Goal: Task Accomplishment & Management: Manage account settings

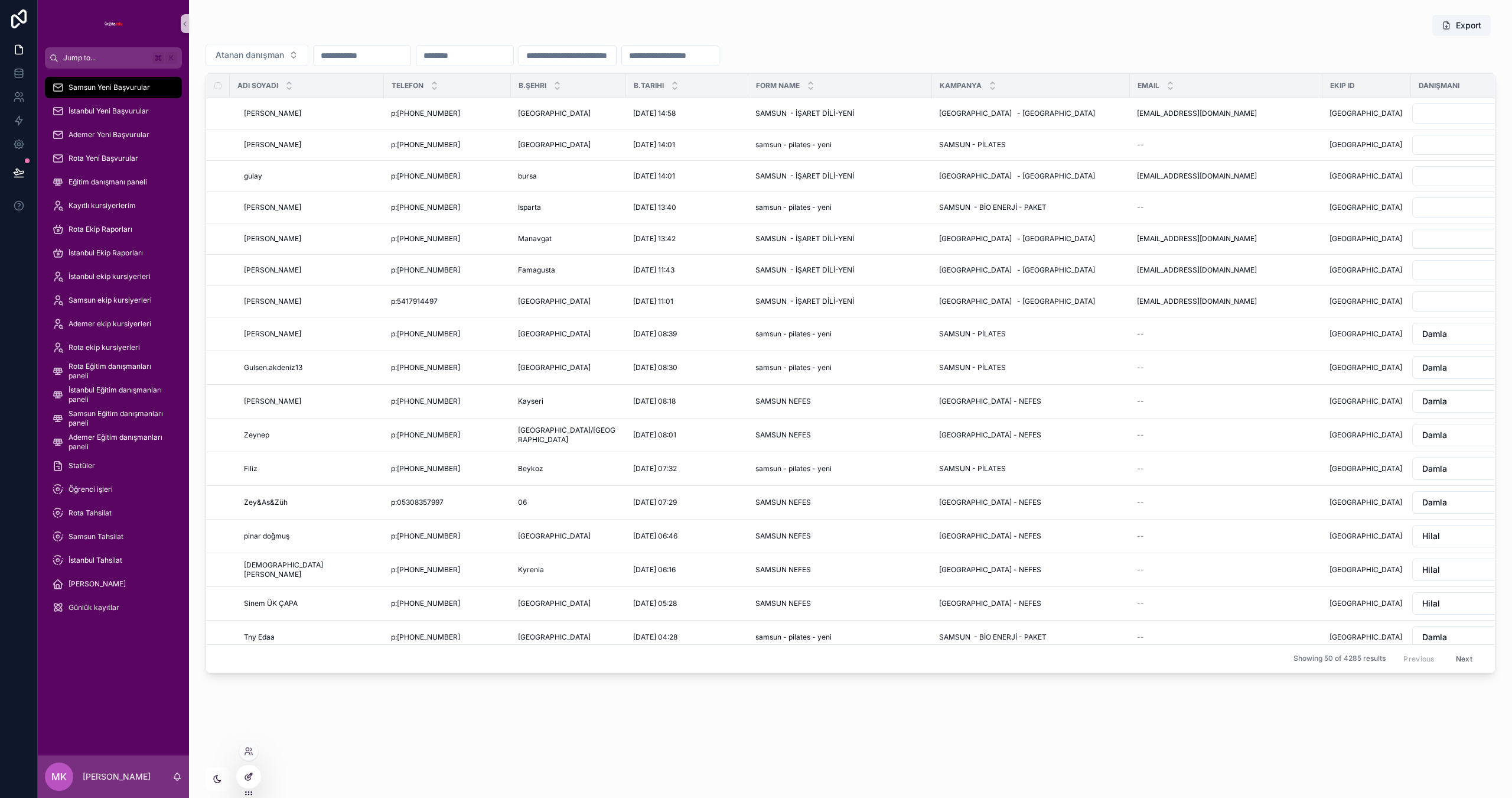
click at [243, 779] on div at bounding box center [248, 776] width 24 height 22
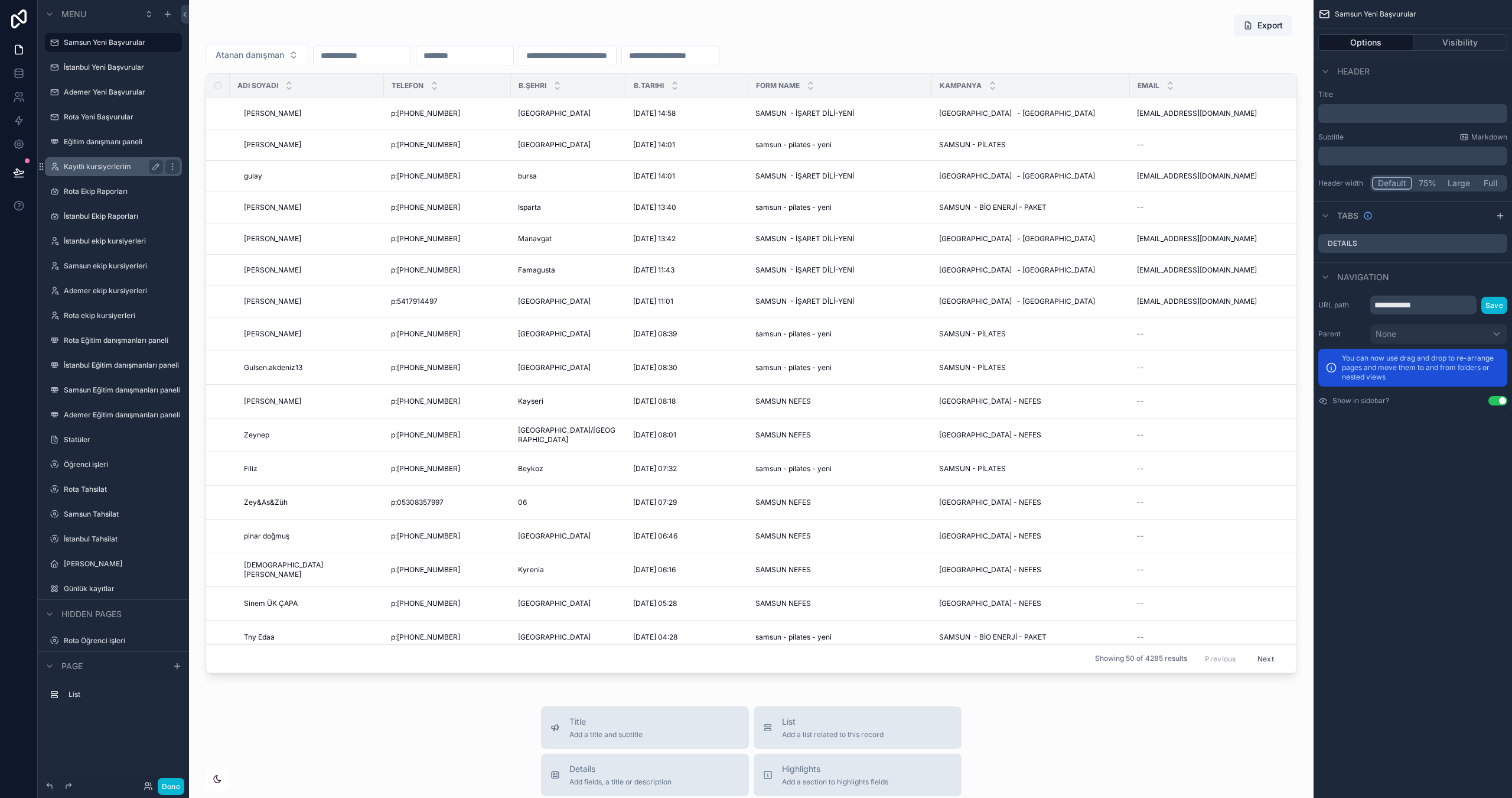
click at [98, 168] on label "Kayıtlı kursiyerlerim" at bounding box center [111, 167] width 95 height 10
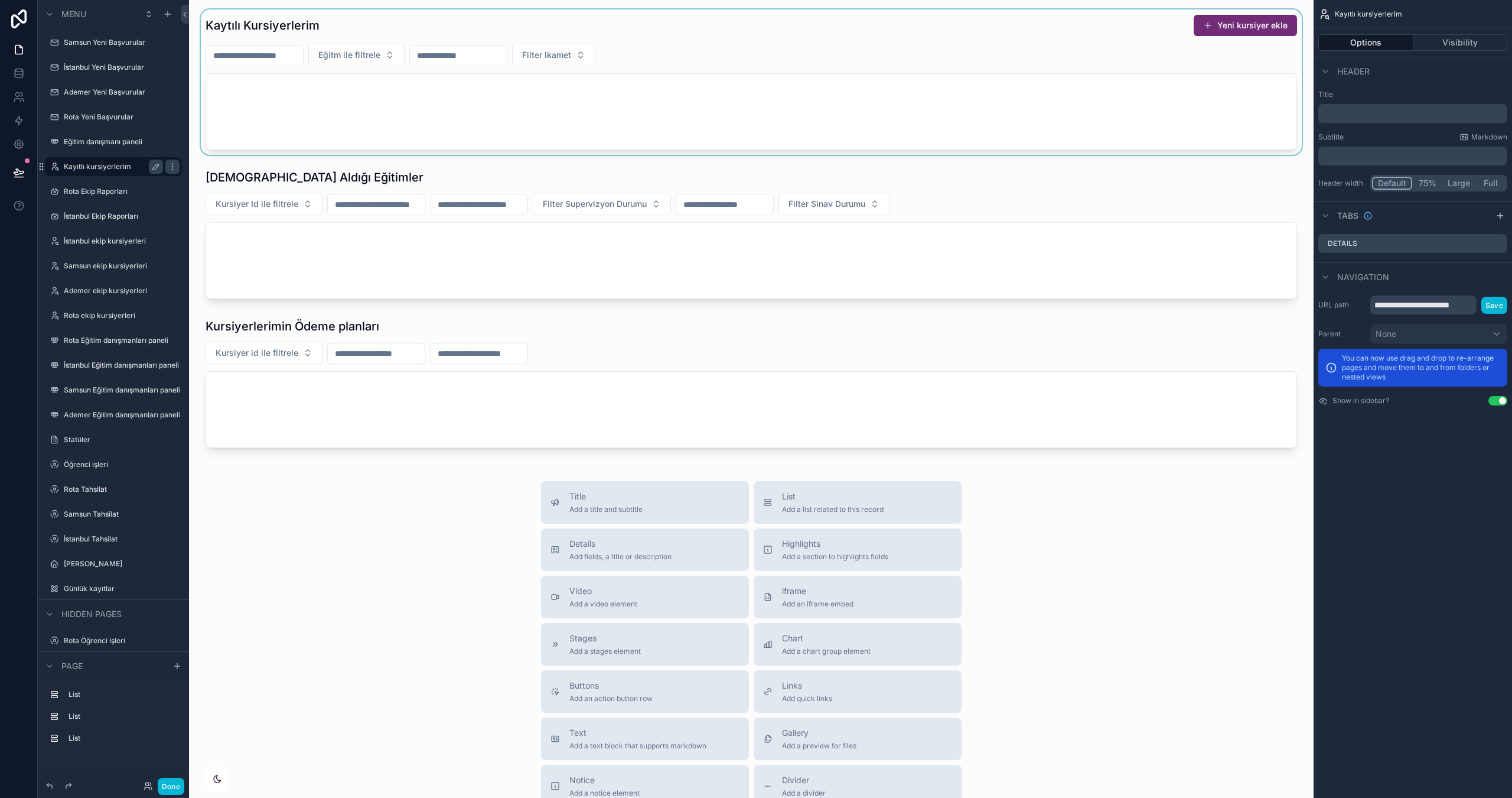
click at [732, 119] on div "scrollable content" at bounding box center [751, 82] width 1106 height 146
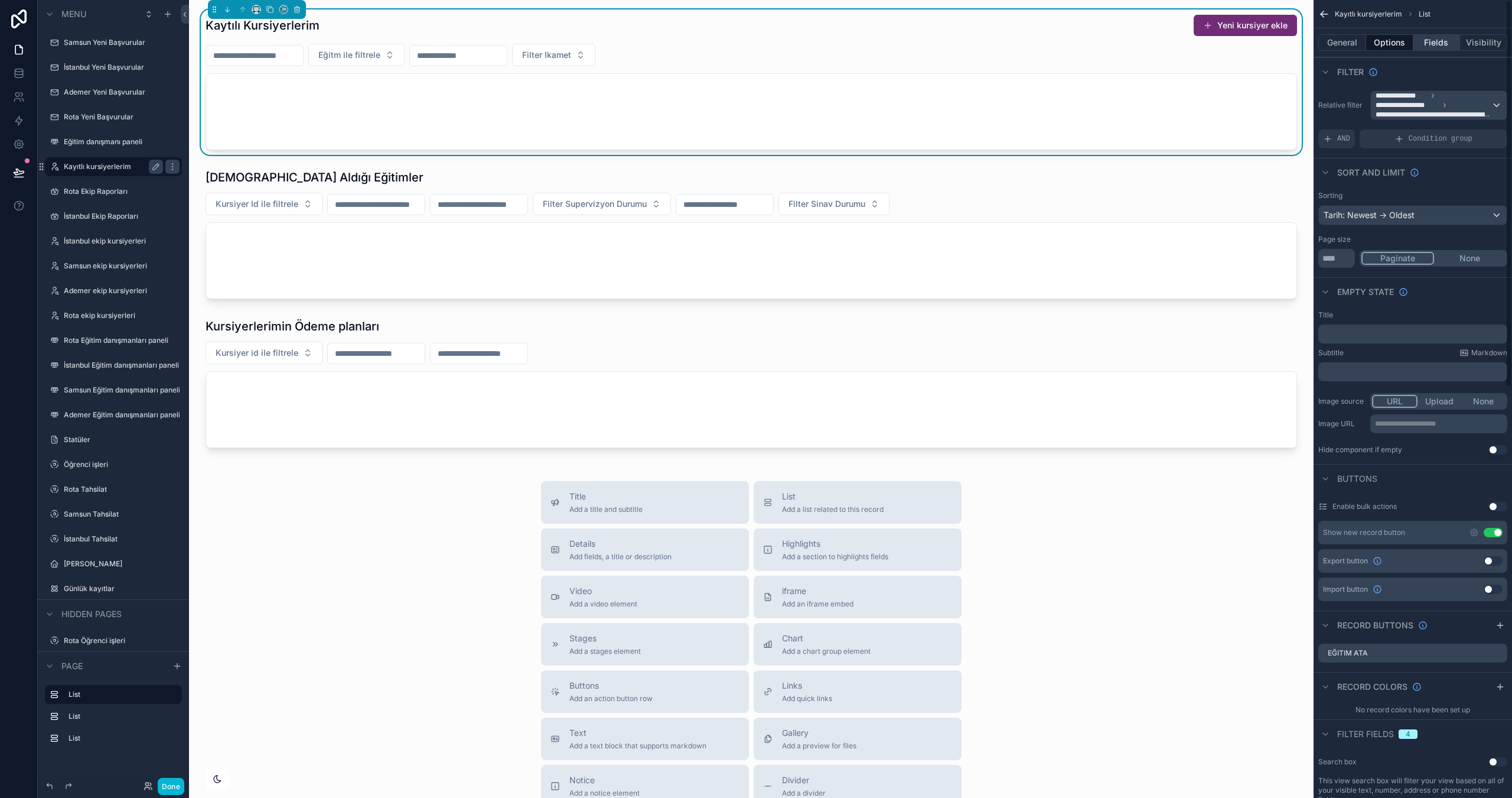
click at [1445, 43] on button "Fields" at bounding box center [1436, 42] width 47 height 16
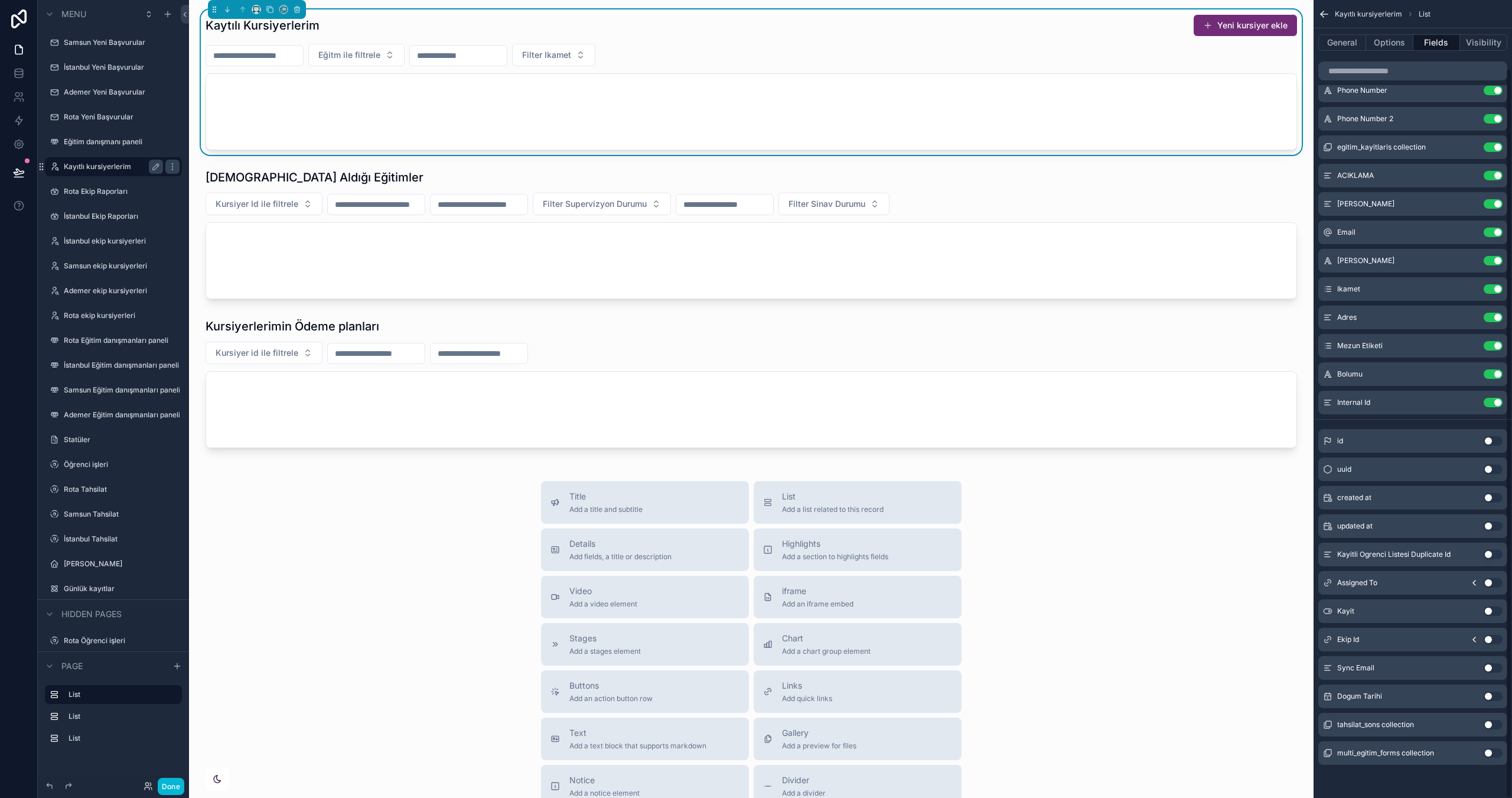
scroll to position [74, 0]
click at [1498, 696] on button "Use setting" at bounding box center [1494, 697] width 19 height 10
click at [1469, 432] on icon "scrollable content" at bounding box center [1470, 431] width 10 height 10
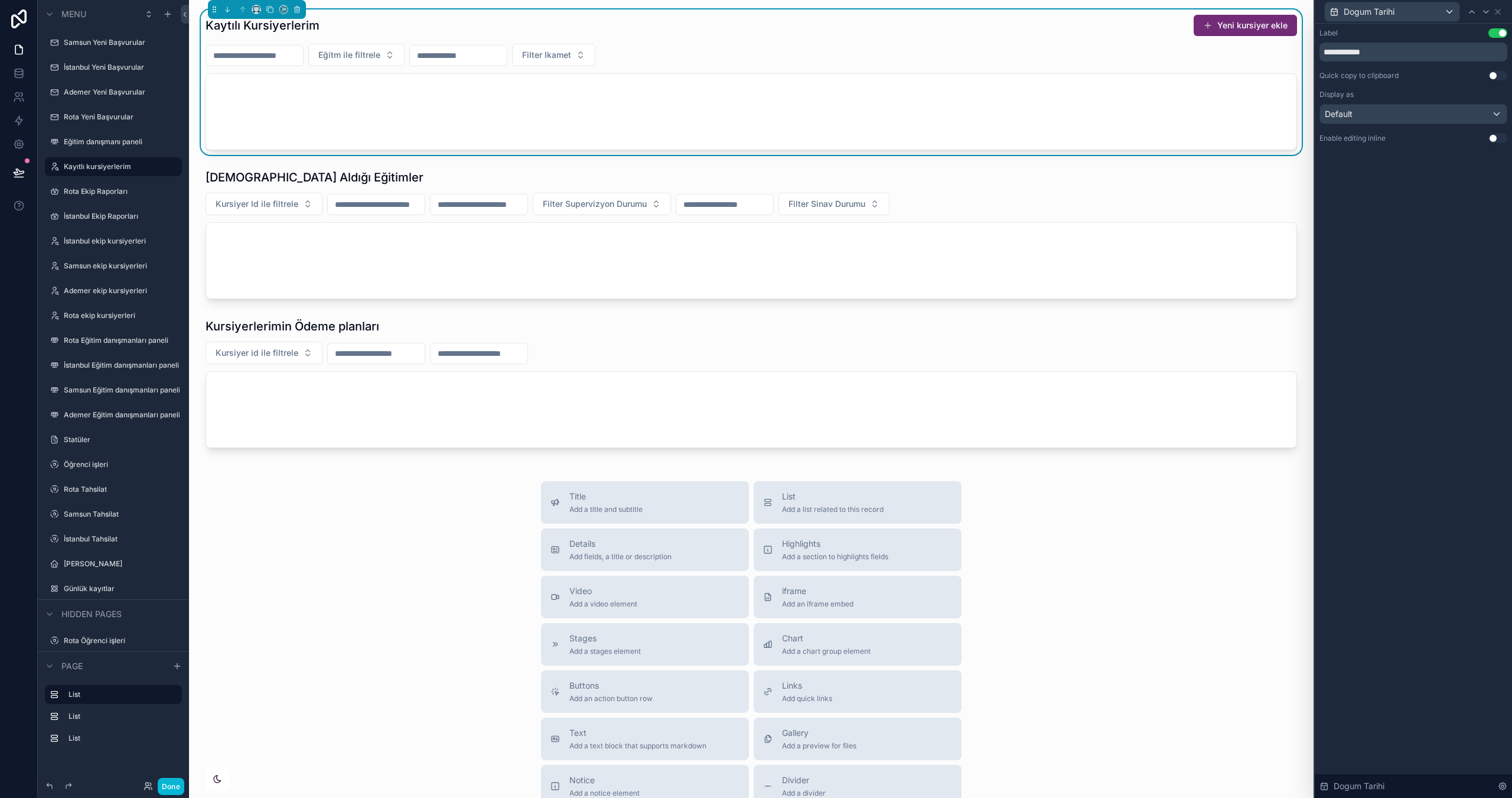
click at [1503, 139] on button "Use setting" at bounding box center [1498, 138] width 19 height 10
click at [167, 786] on button "Done" at bounding box center [171, 786] width 27 height 17
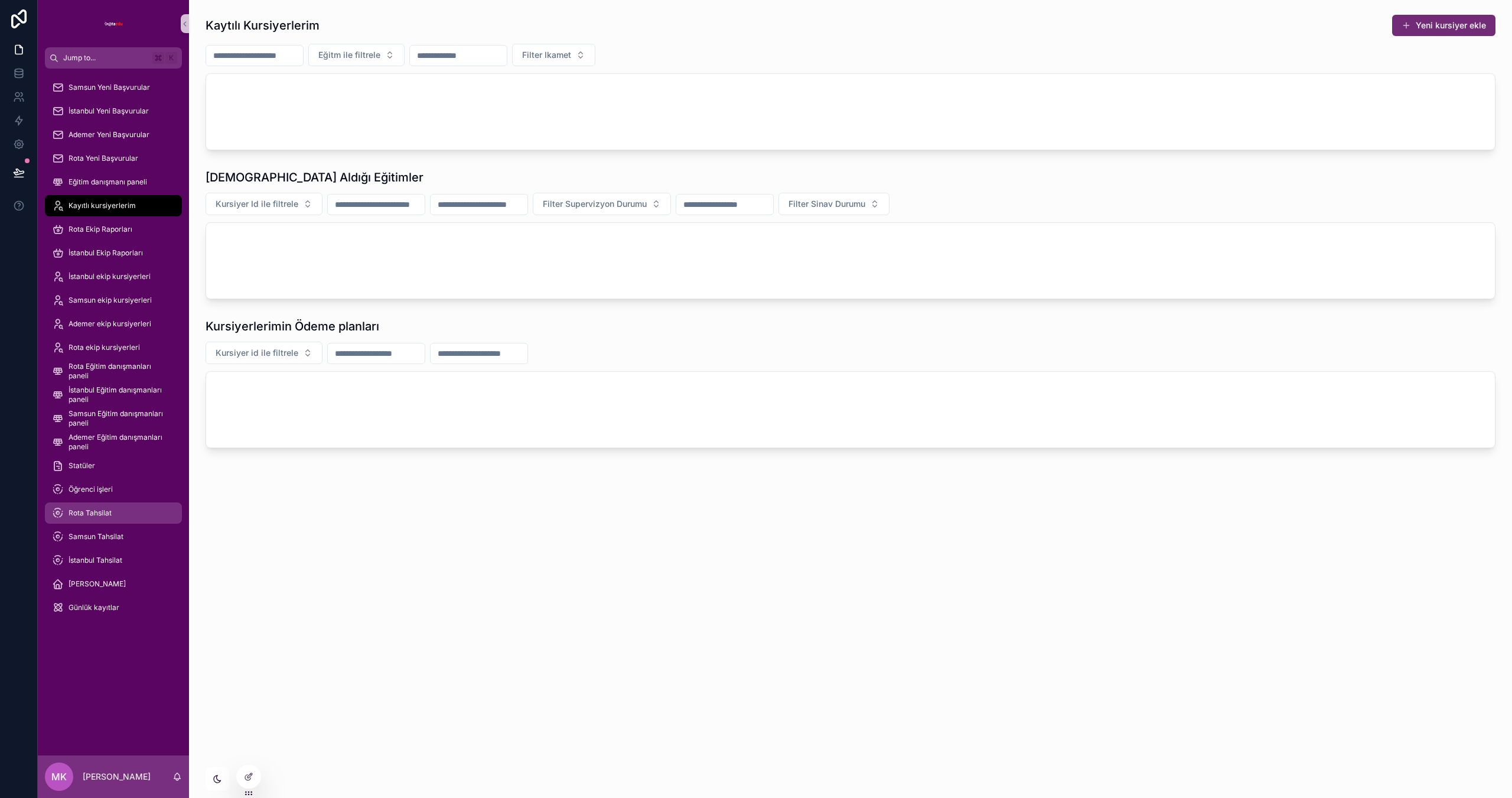
click at [105, 516] on span "Rota Tahsilat" at bounding box center [90, 513] width 43 height 10
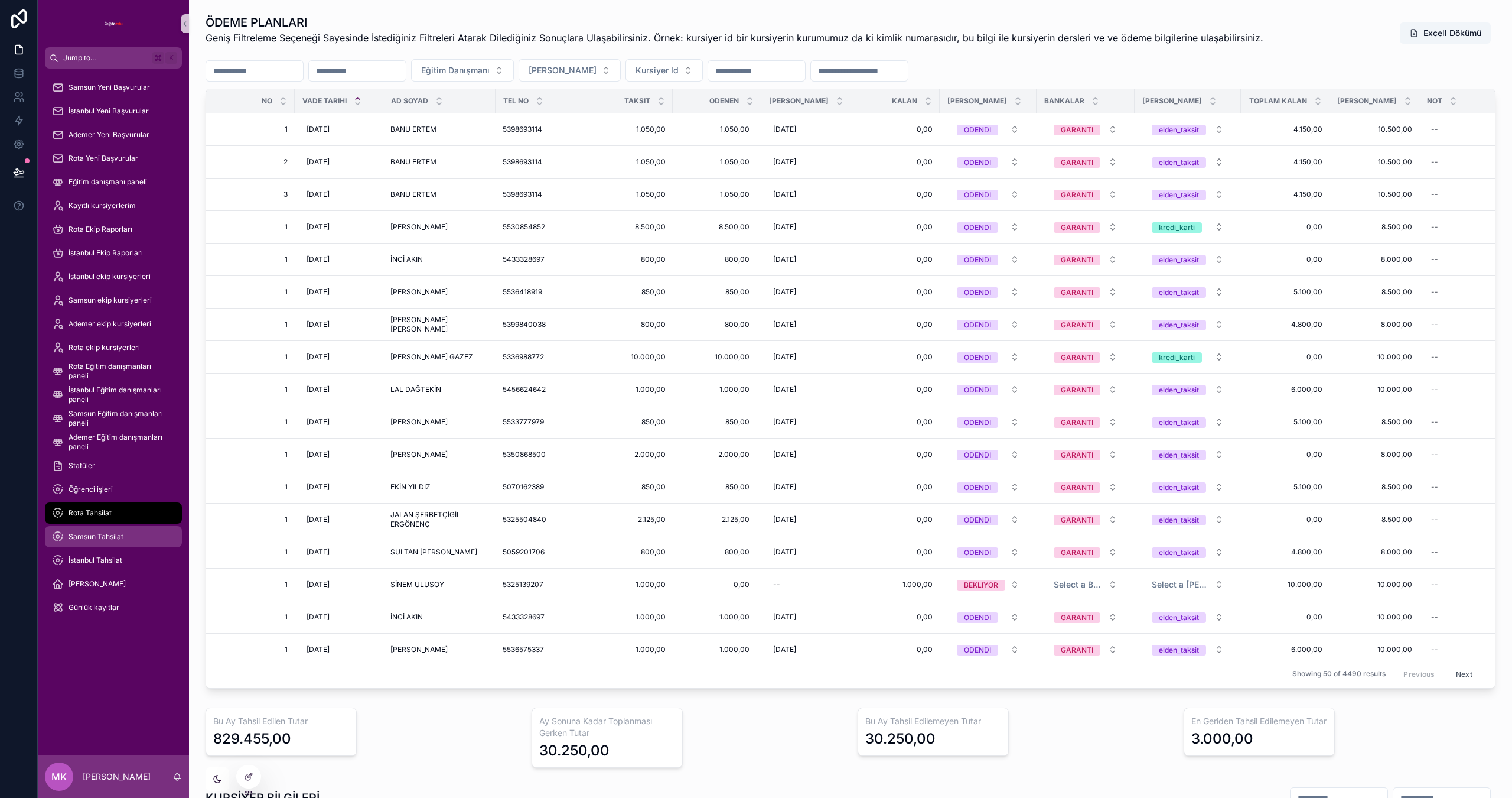
click at [135, 534] on div "Samsun Tahsilat" at bounding box center [113, 537] width 123 height 19
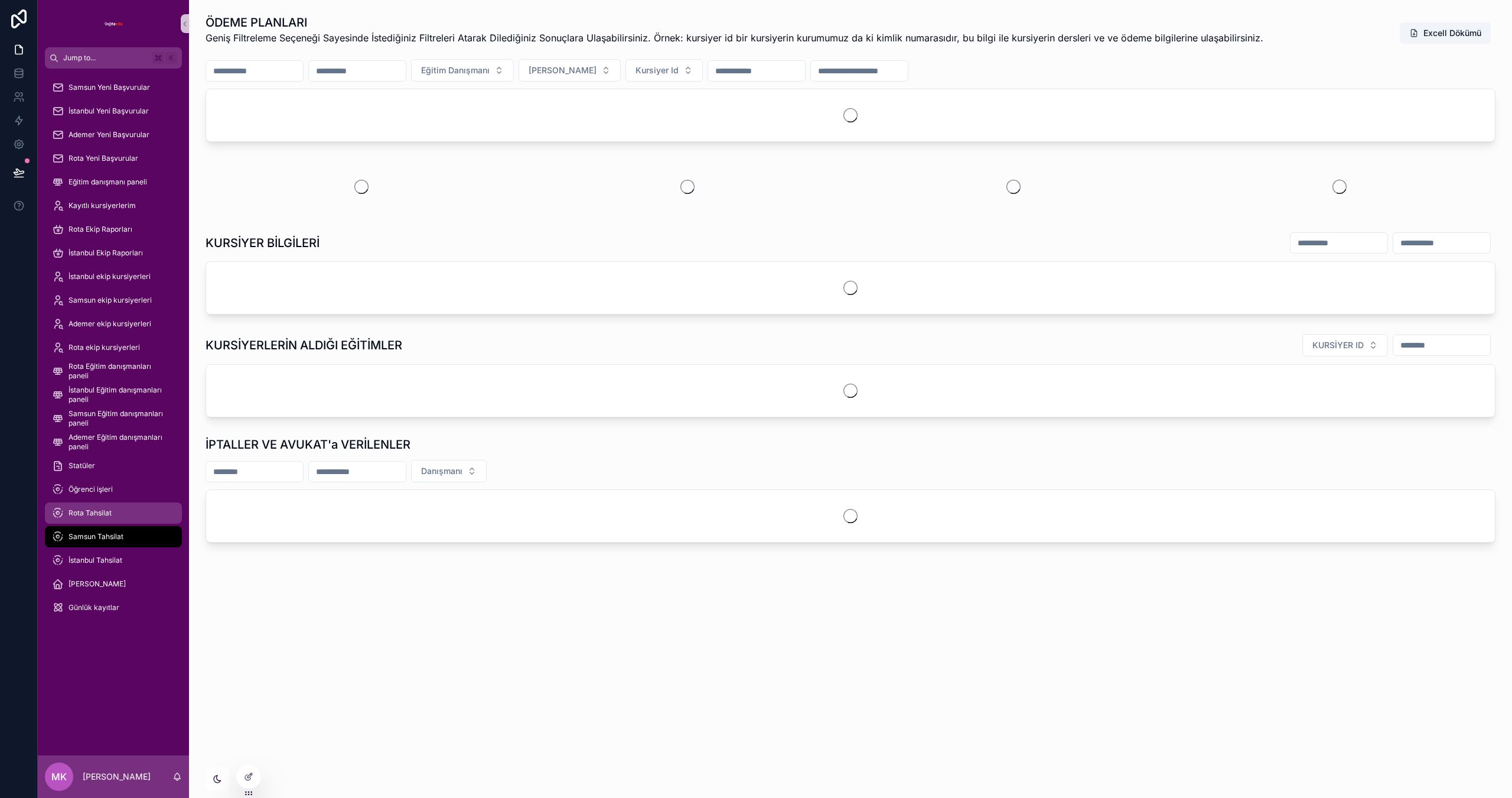
click at [134, 515] on div "Rota Tahsilat" at bounding box center [113, 513] width 123 height 19
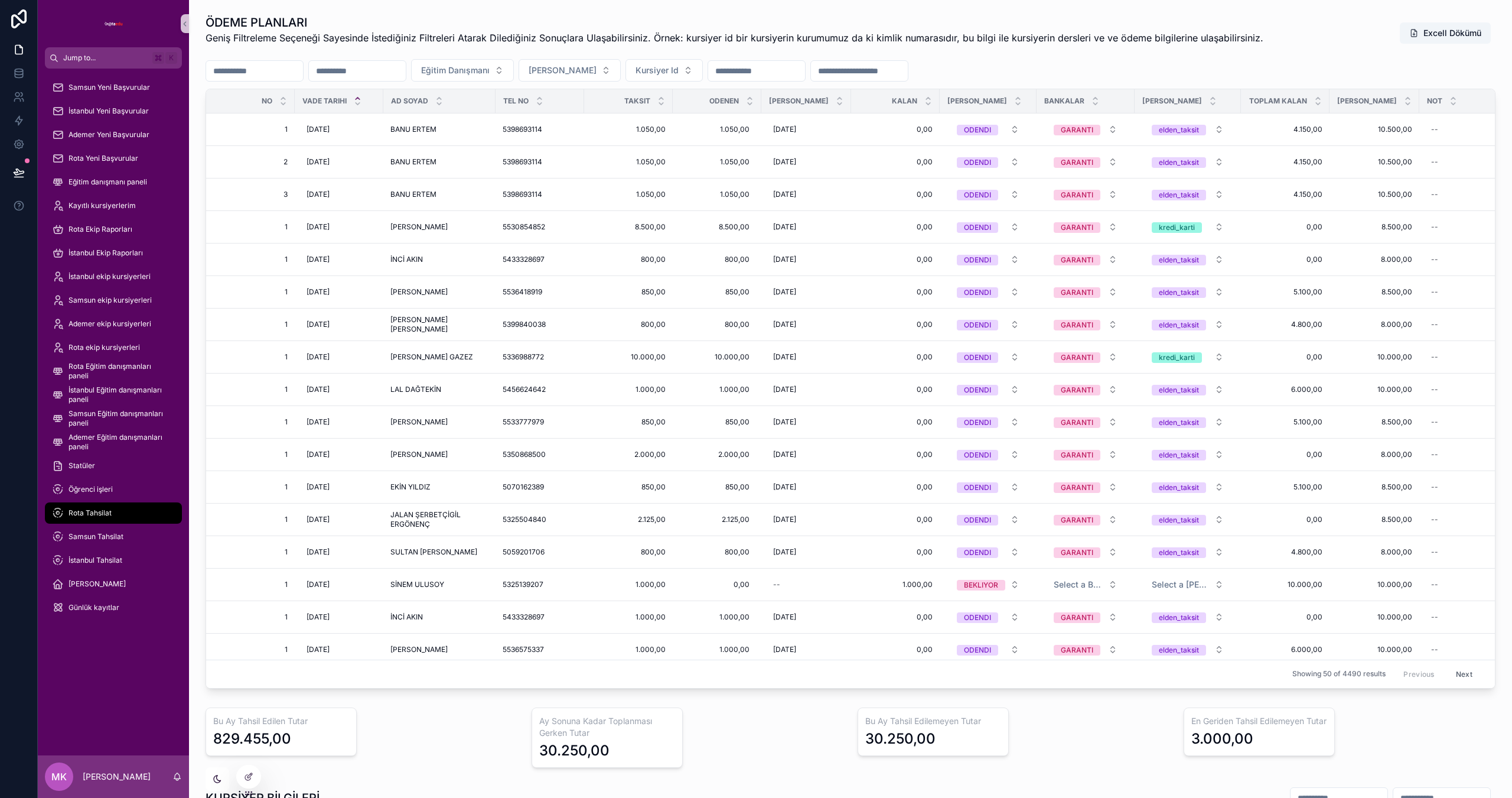
click at [118, 517] on div "Rota Tahsilat" at bounding box center [113, 513] width 123 height 19
click at [248, 776] on icon at bounding box center [249, 777] width 10 height 10
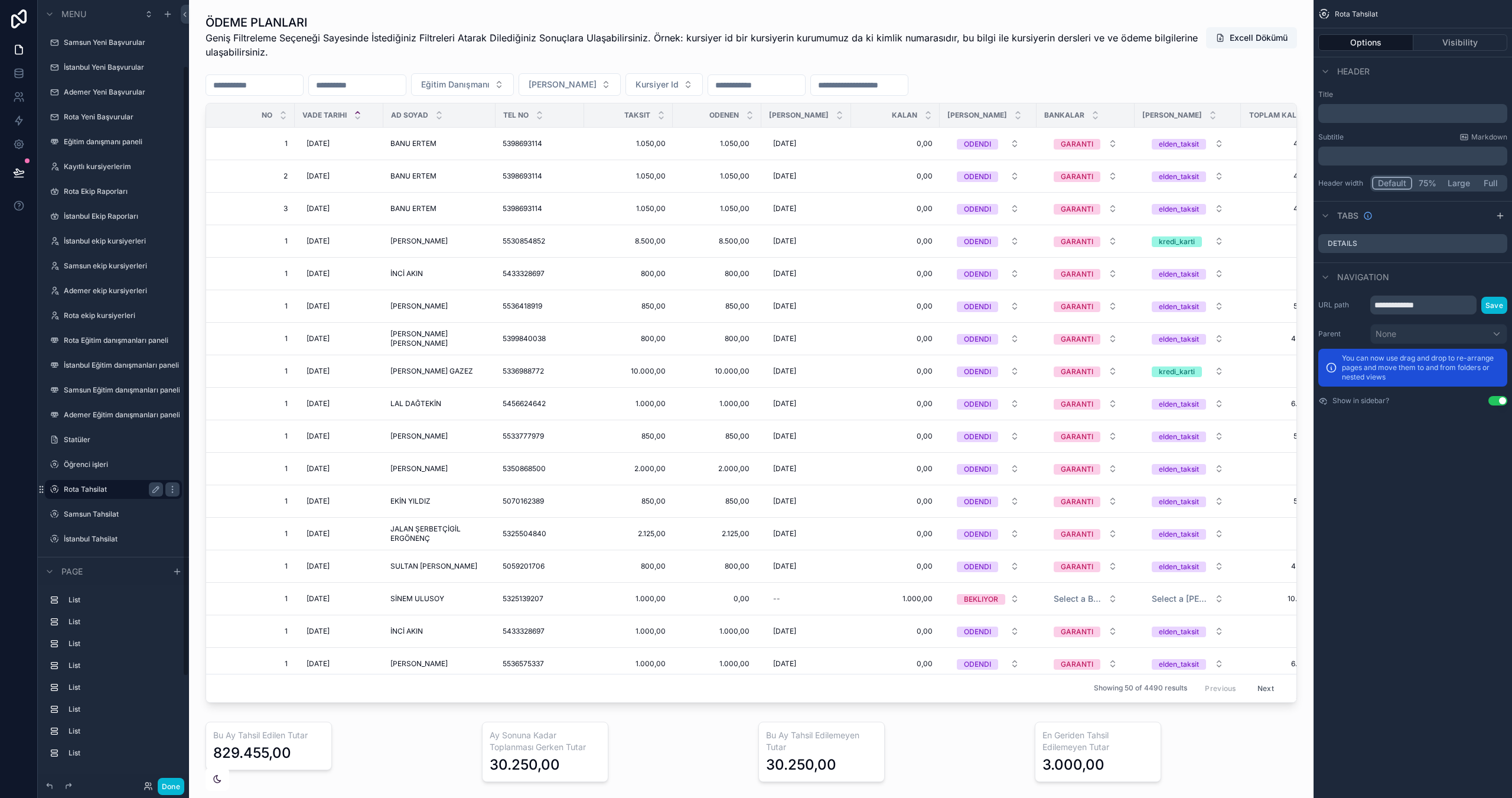
scroll to position [84, 0]
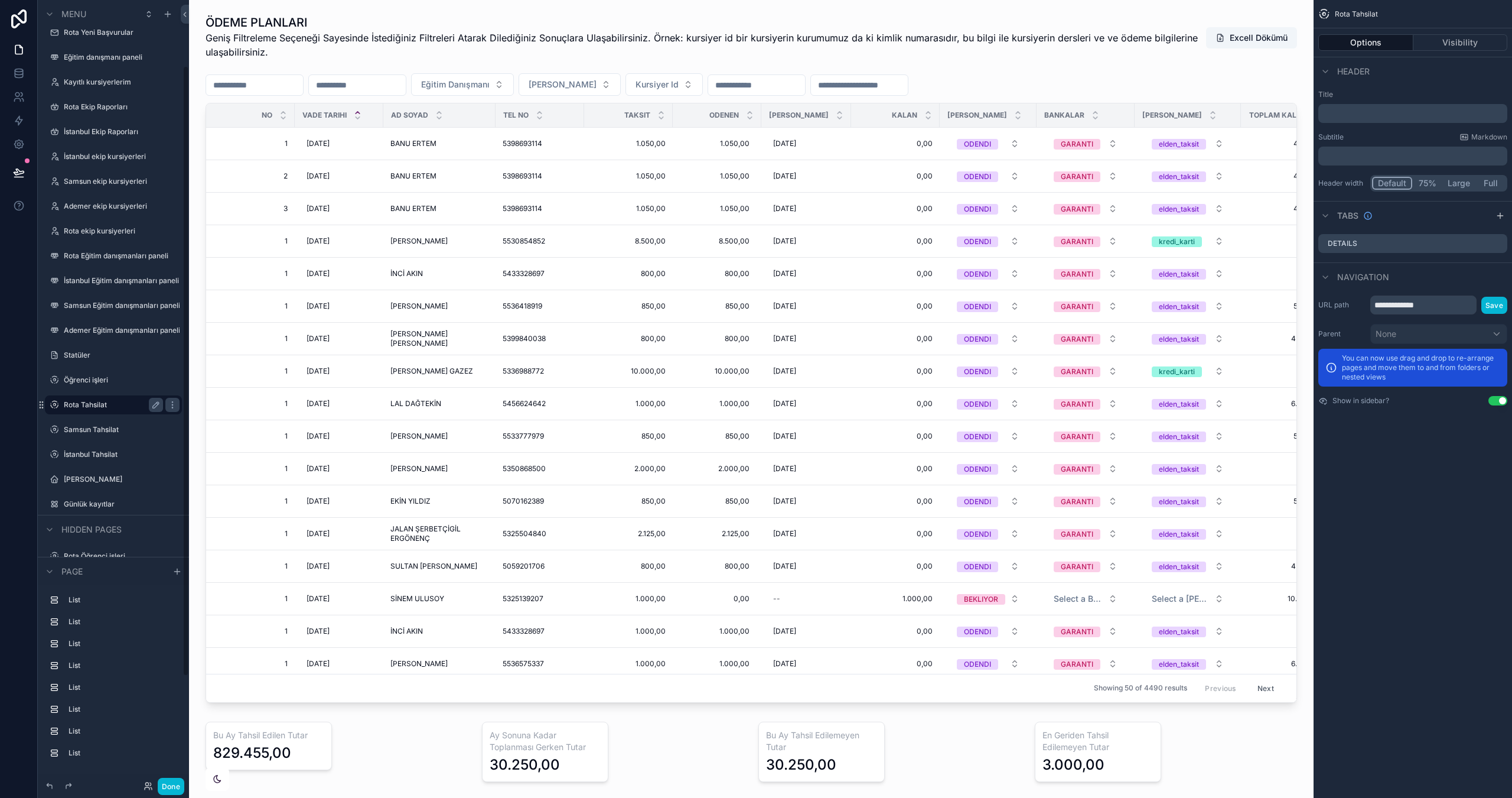
click at [121, 404] on label "Rota Tahsilat" at bounding box center [111, 405] width 95 height 10
click at [1221, 60] on div "scrollable content" at bounding box center [751, 358] width 1106 height 698
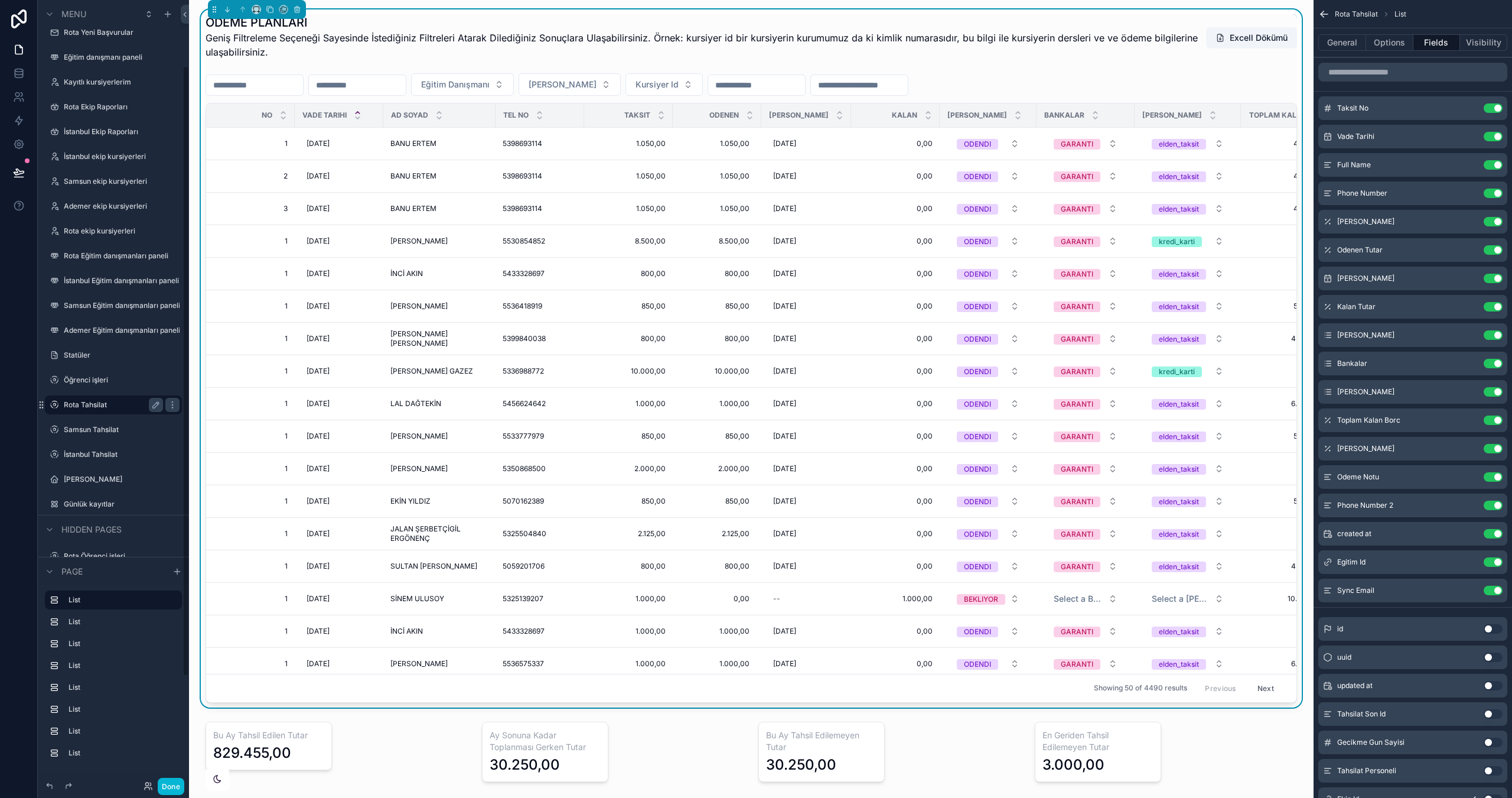
click at [221, 776] on icon "scrollable content" at bounding box center [218, 779] width 10 height 10
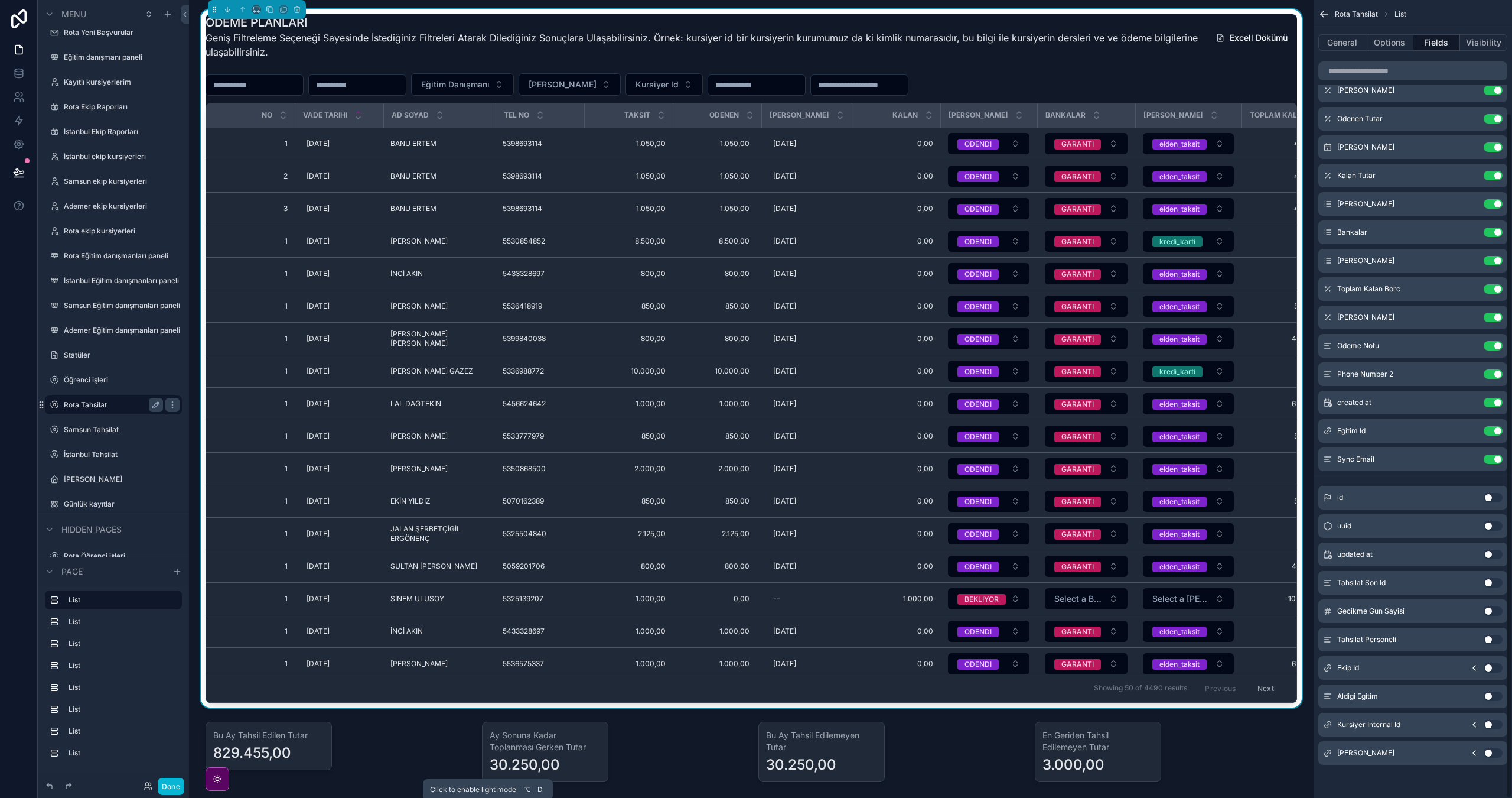
scroll to position [131, 0]
click at [1492, 613] on button "Use setting" at bounding box center [1494, 611] width 19 height 10
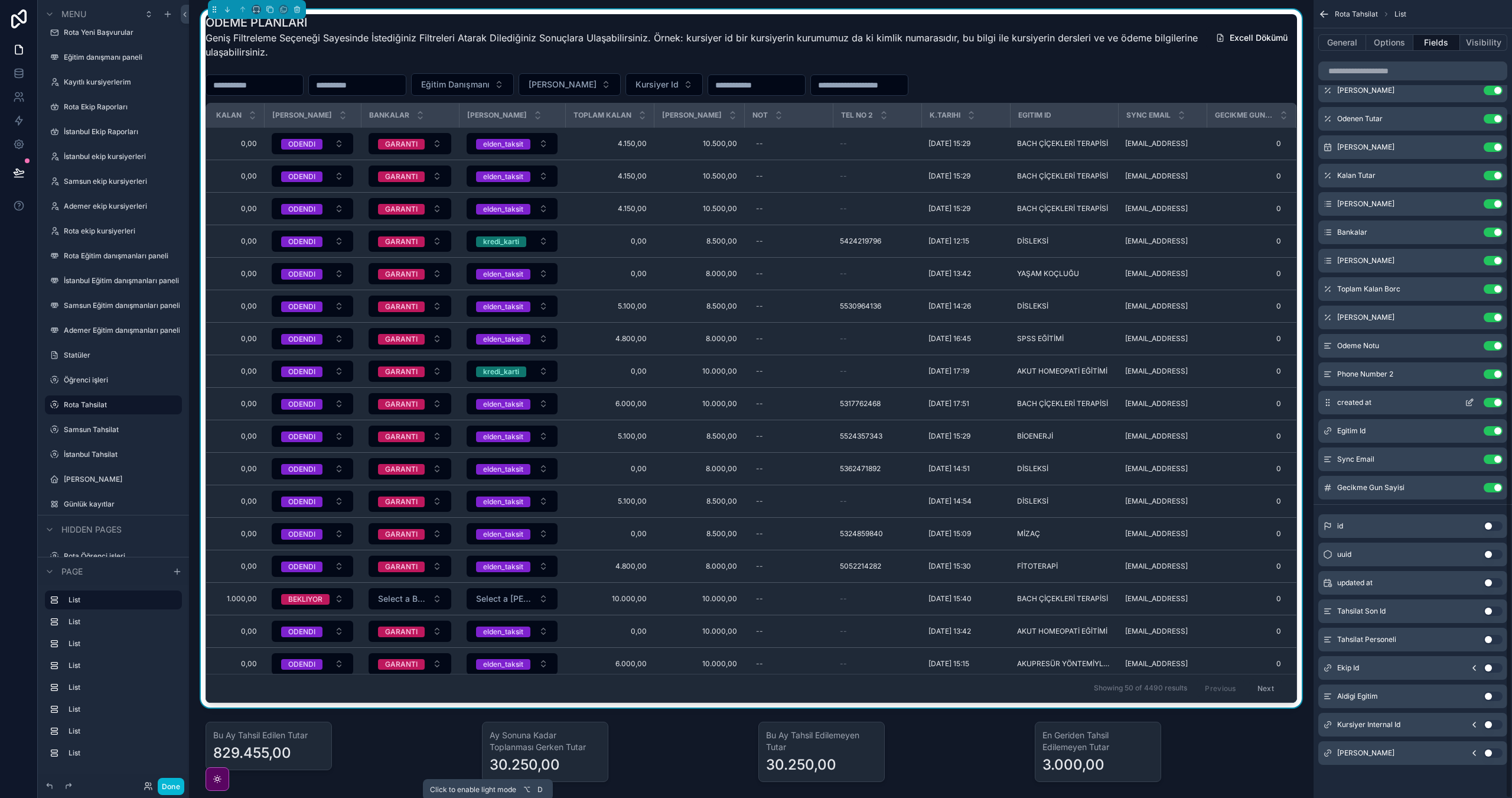
scroll to position [0, 683]
click at [1466, 487] on icon "scrollable content" at bounding box center [1470, 488] width 10 height 10
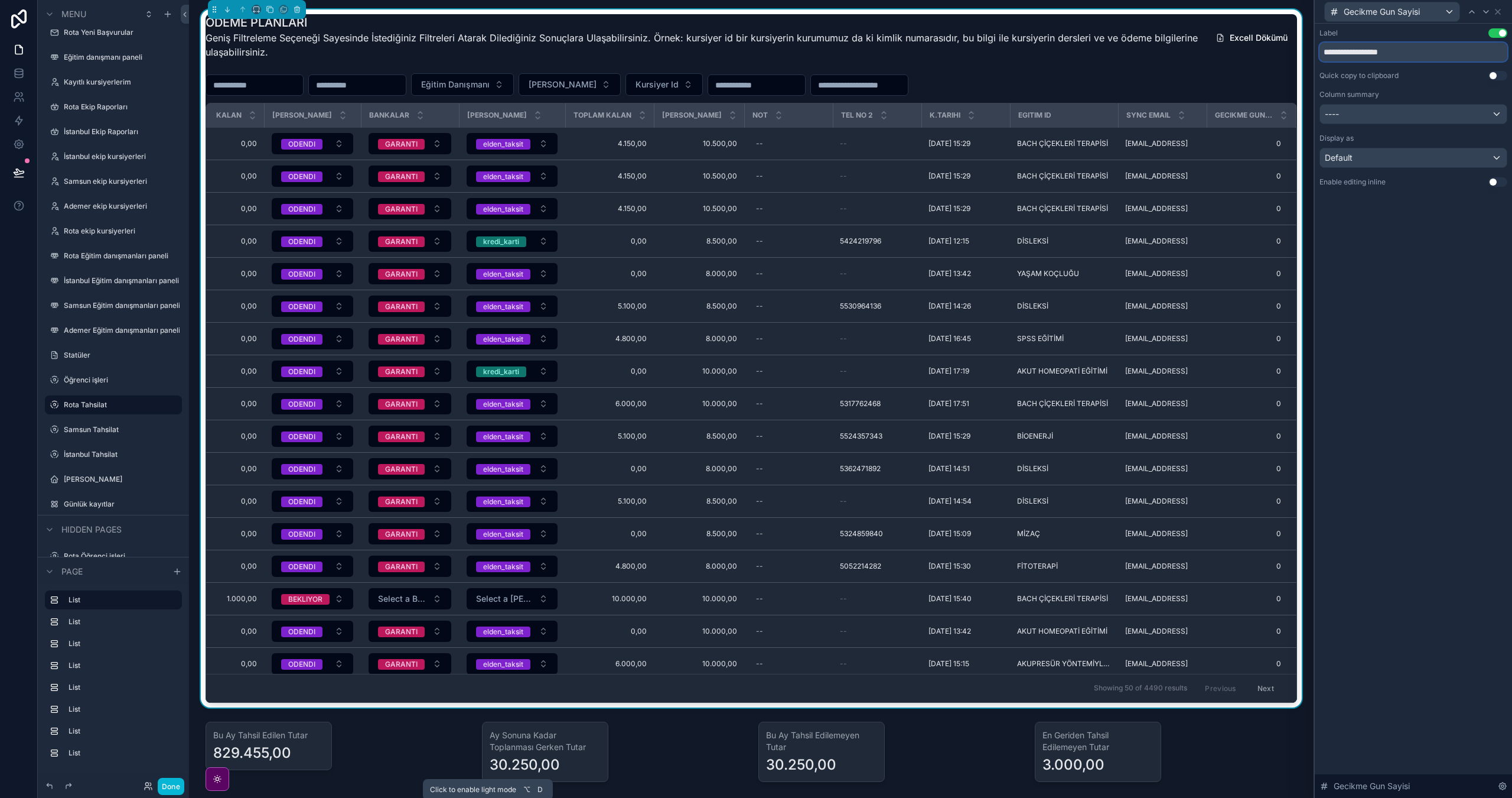
click at [1362, 53] on input "**********" at bounding box center [1413, 52] width 188 height 19
drag, startPoint x: 1364, startPoint y: 51, endPoint x: 1252, endPoint y: 46, distance: 112.1
click at [1252, 46] on div "**********" at bounding box center [756, 399] width 1512 height 798
type input "********"
click at [1500, 9] on icon at bounding box center [1498, 12] width 10 height 10
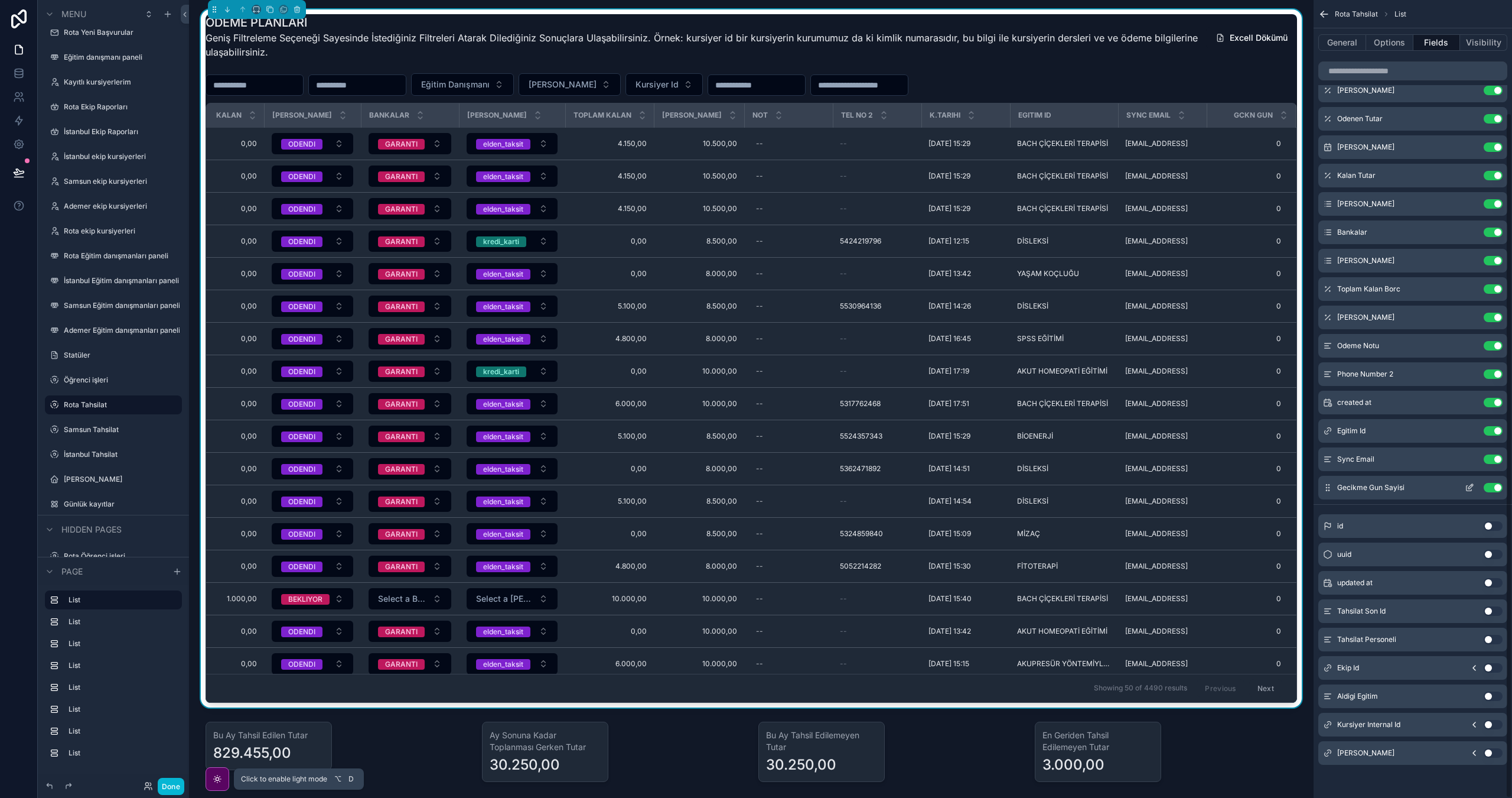
click at [1494, 490] on button "Use setting" at bounding box center [1494, 488] width 19 height 10
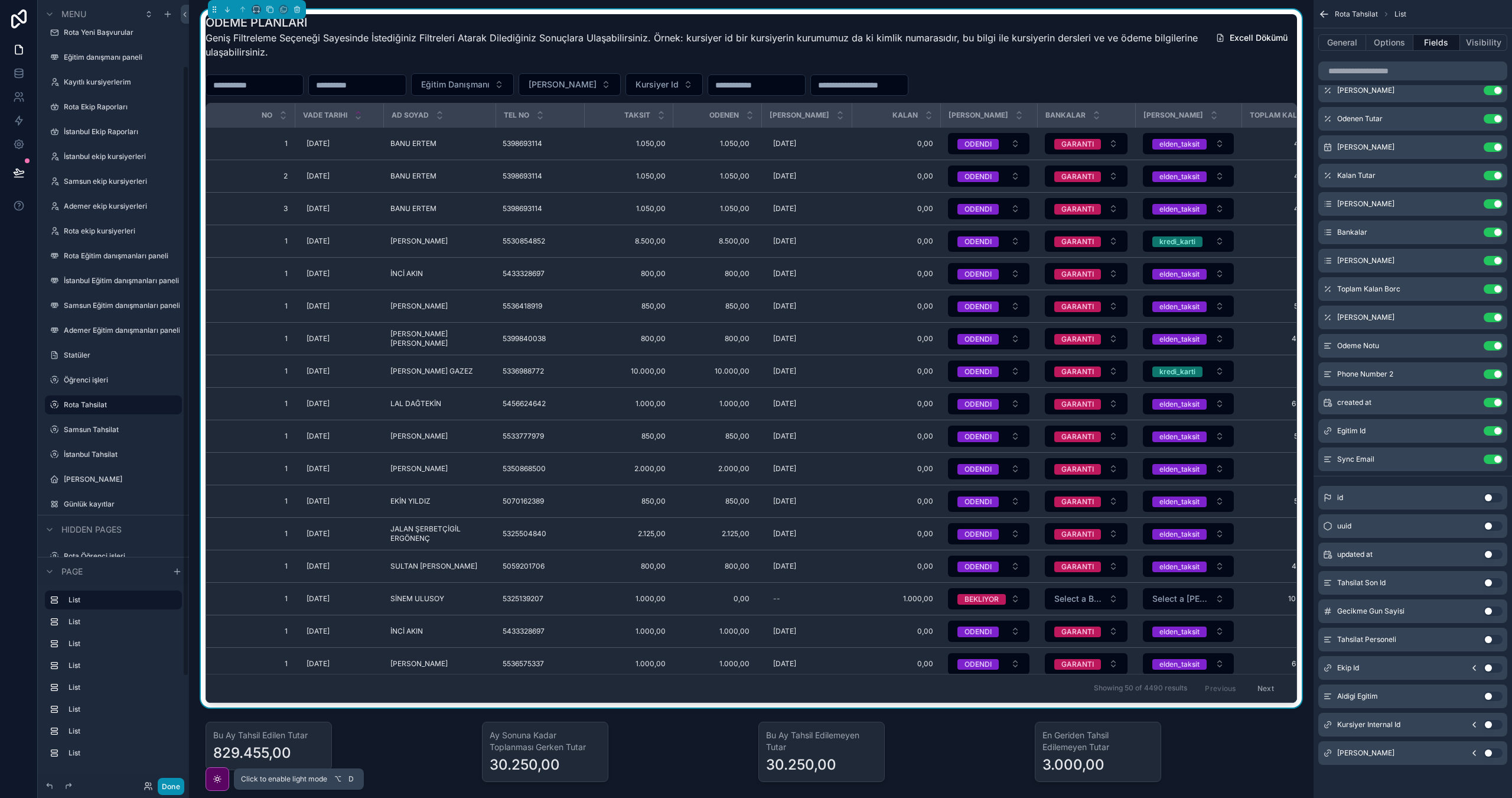
click at [168, 782] on button "Done" at bounding box center [171, 786] width 27 height 17
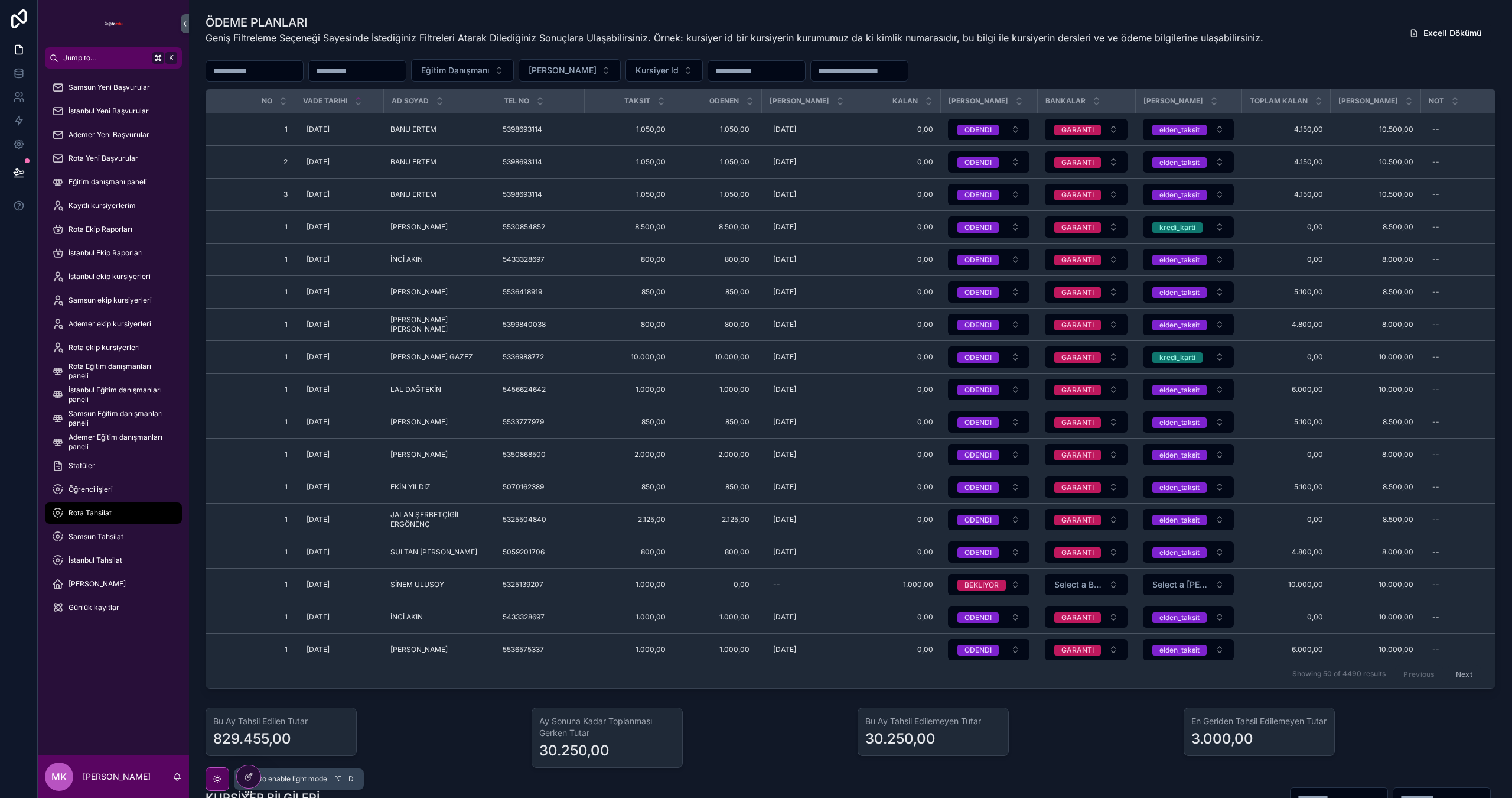
scroll to position [0, 0]
click at [253, 782] on div at bounding box center [248, 776] width 24 height 22
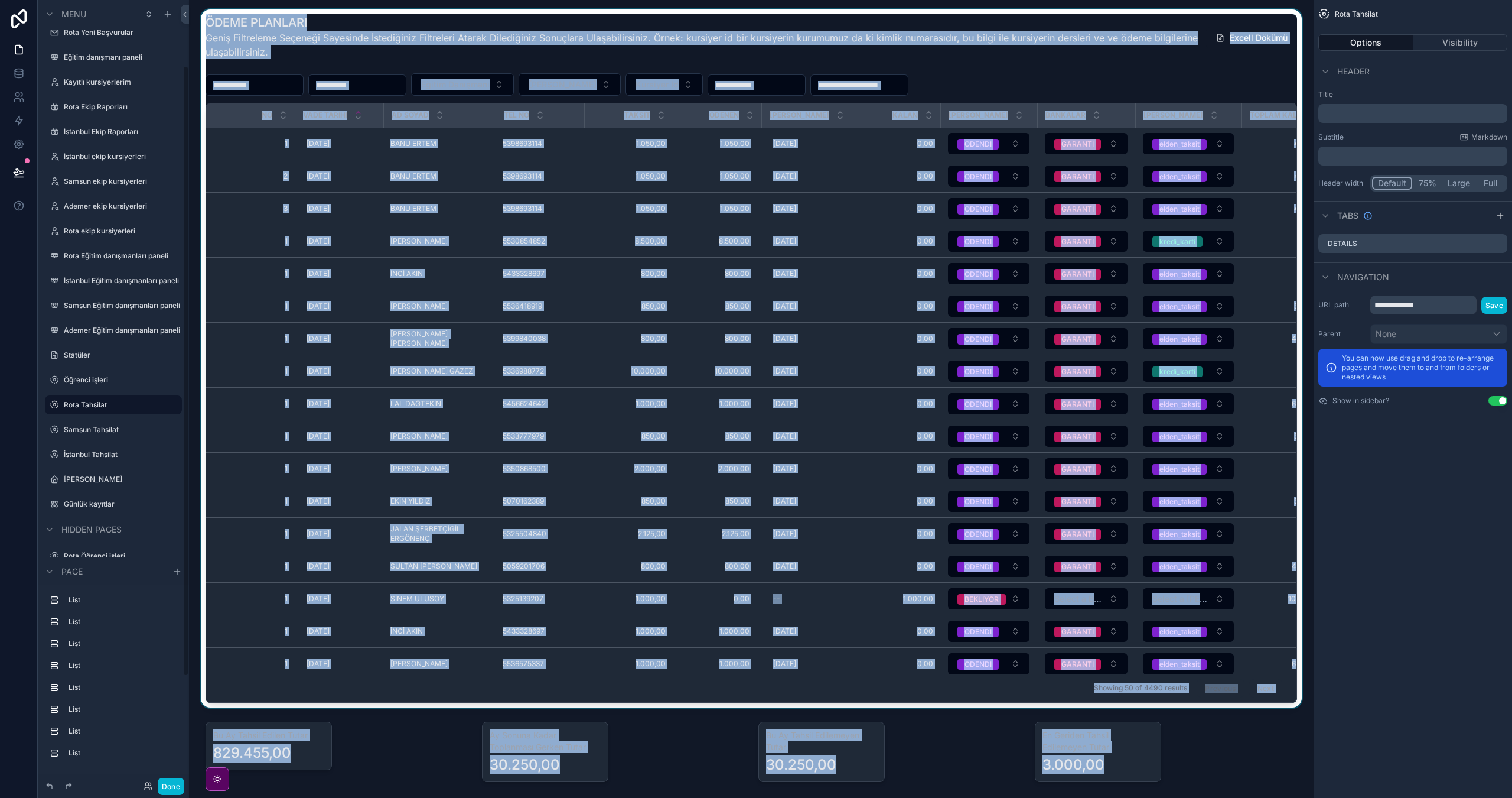
click at [1135, 83] on div "scrollable content" at bounding box center [751, 358] width 1106 height 698
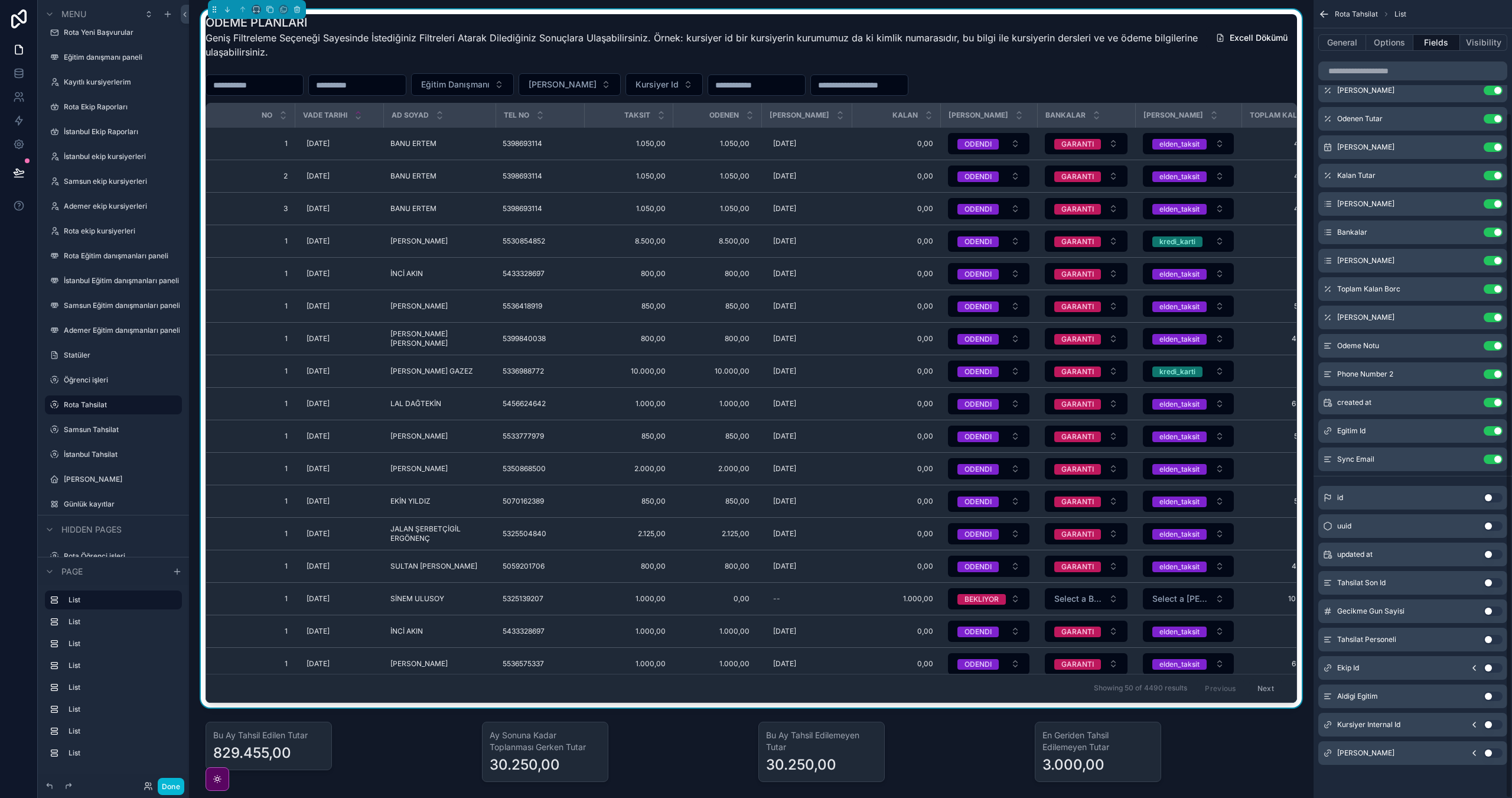
scroll to position [131, 0]
click at [1393, 42] on button "Options" at bounding box center [1390, 42] width 47 height 16
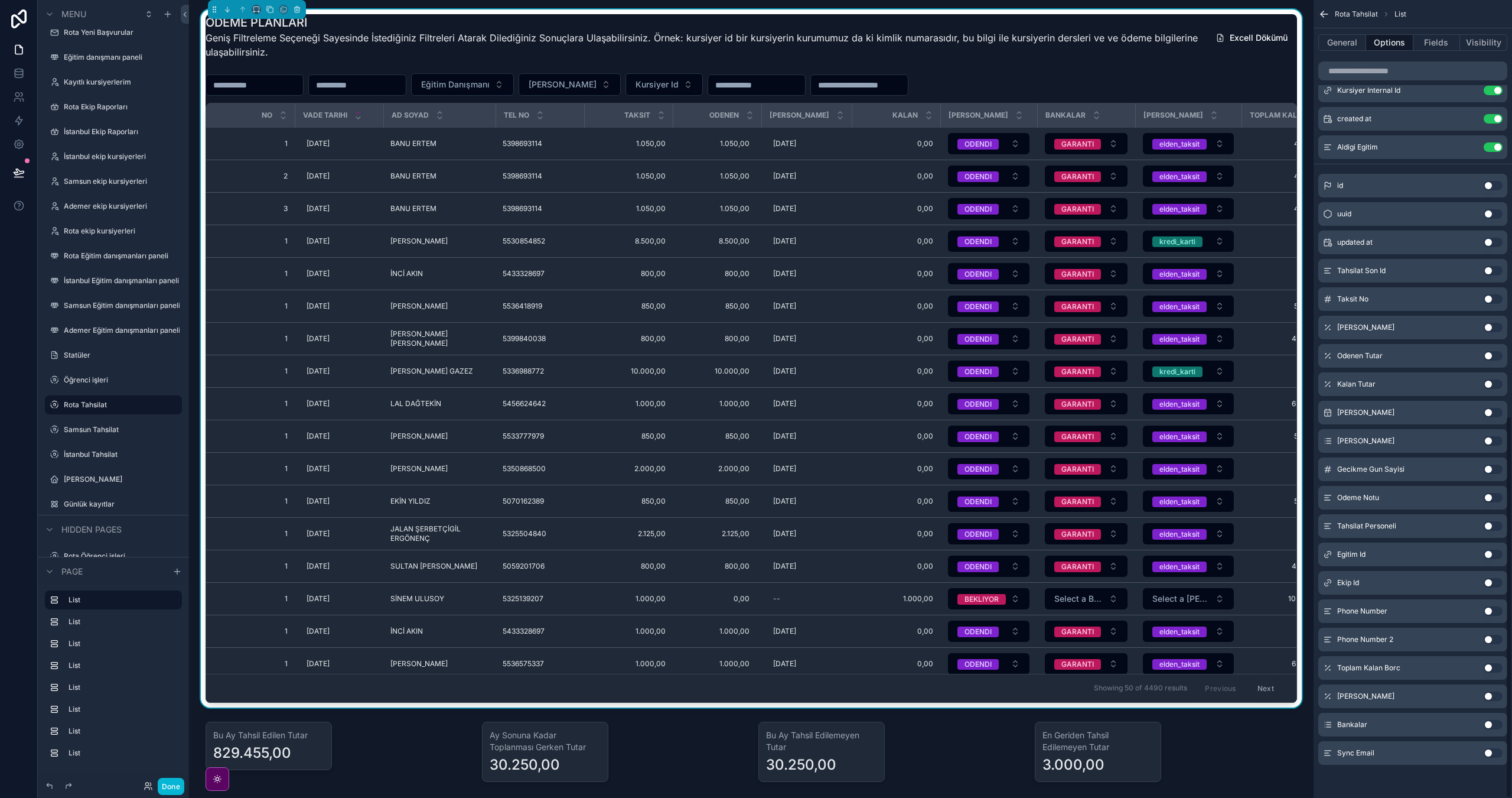
scroll to position [868, 0]
click at [1487, 468] on button "Use setting" at bounding box center [1494, 469] width 19 height 10
click at [180, 781] on button "Done" at bounding box center [171, 786] width 27 height 17
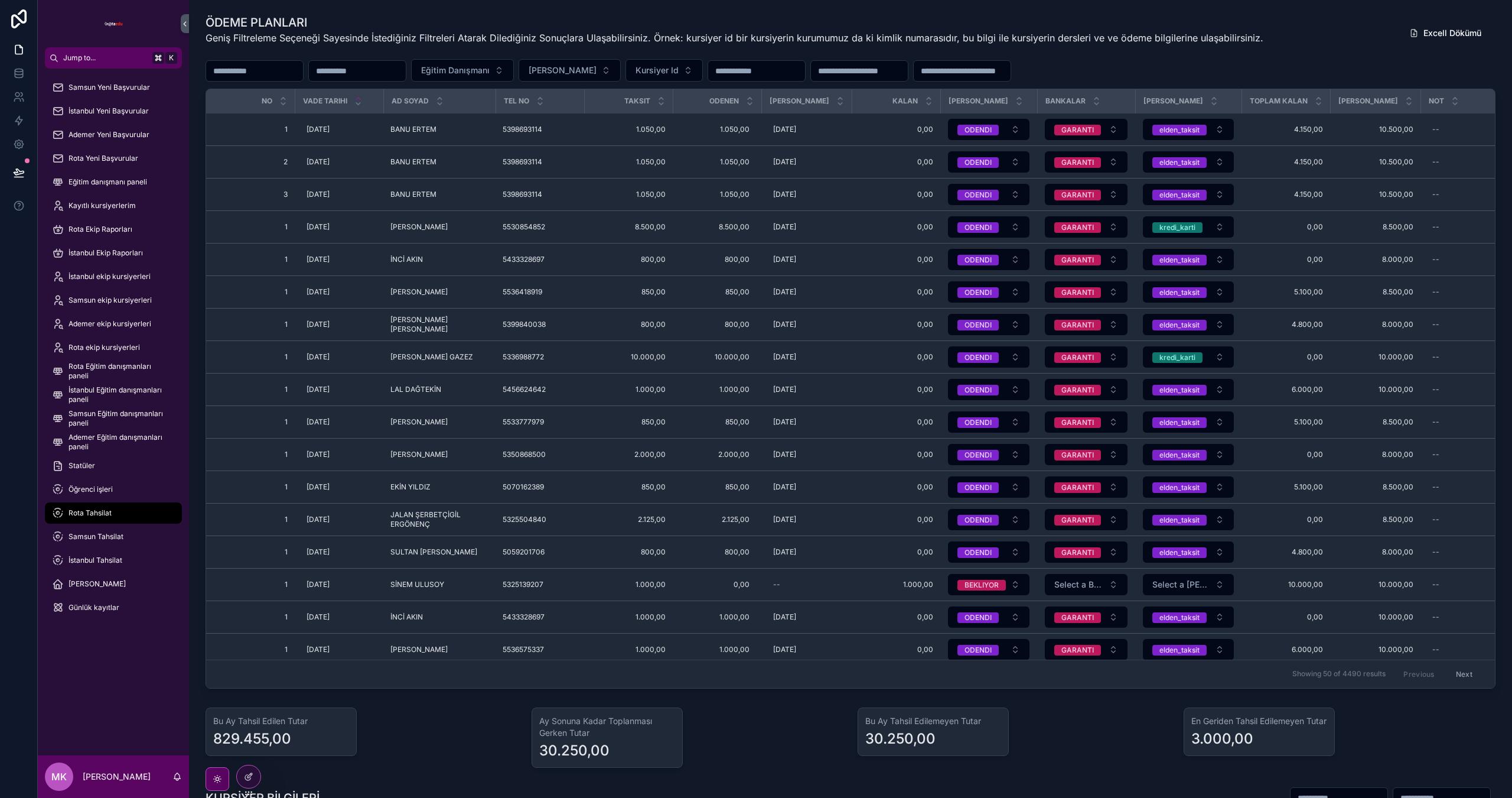
click at [1010, 69] on input "scrollable content" at bounding box center [962, 71] width 97 height 16
type input "*"
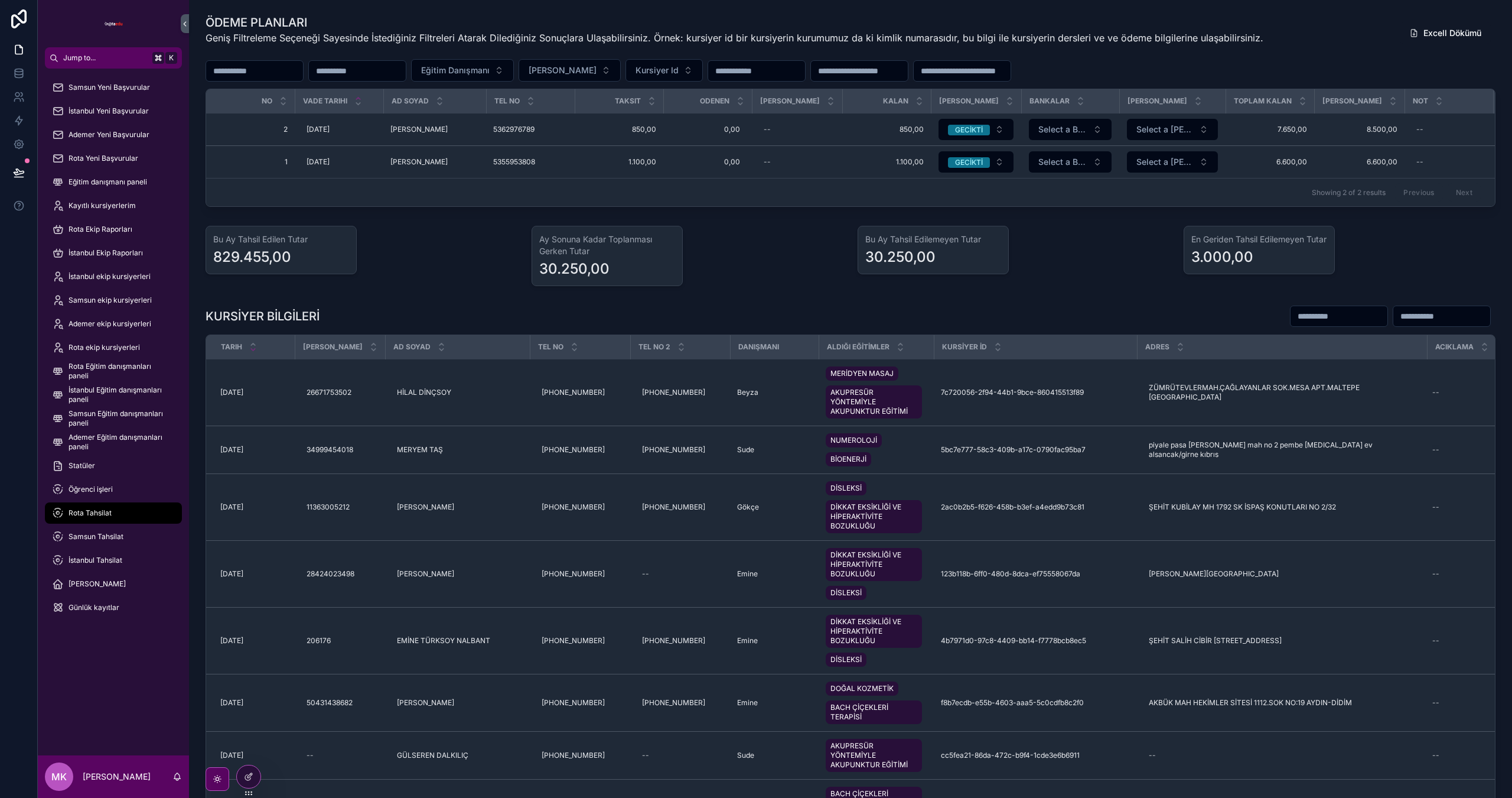
type input "*"
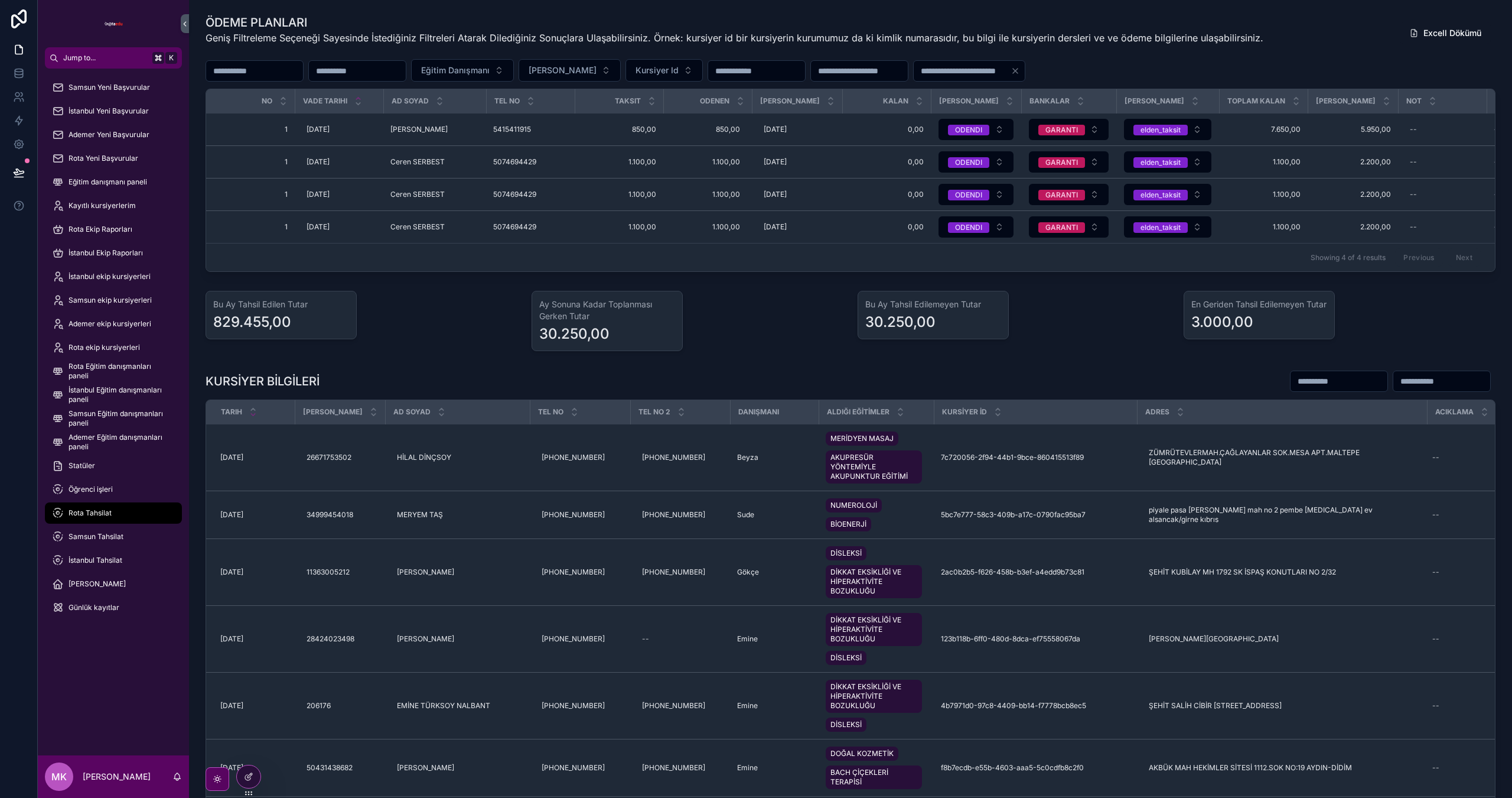
type input "*"
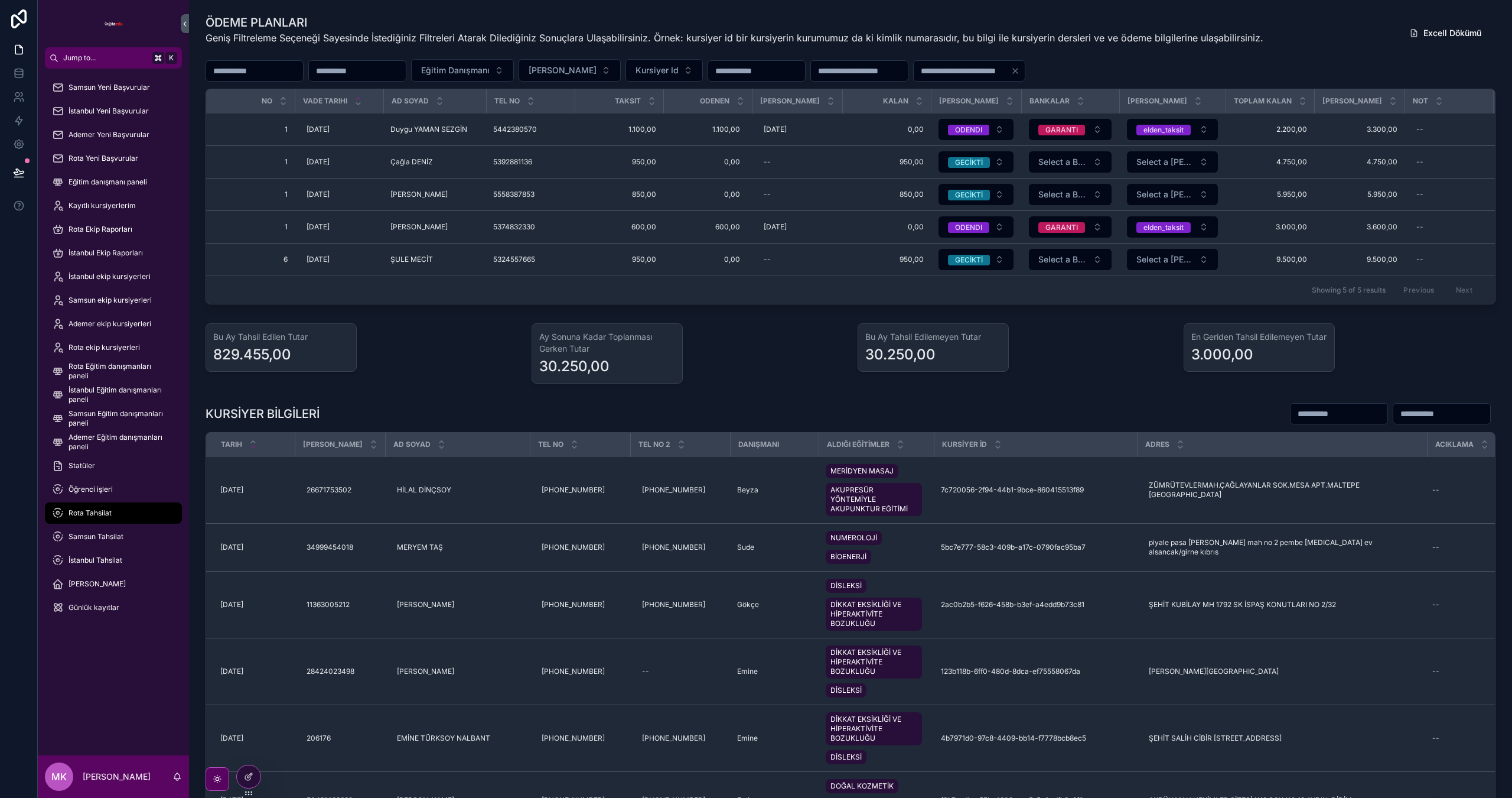
type input "*"
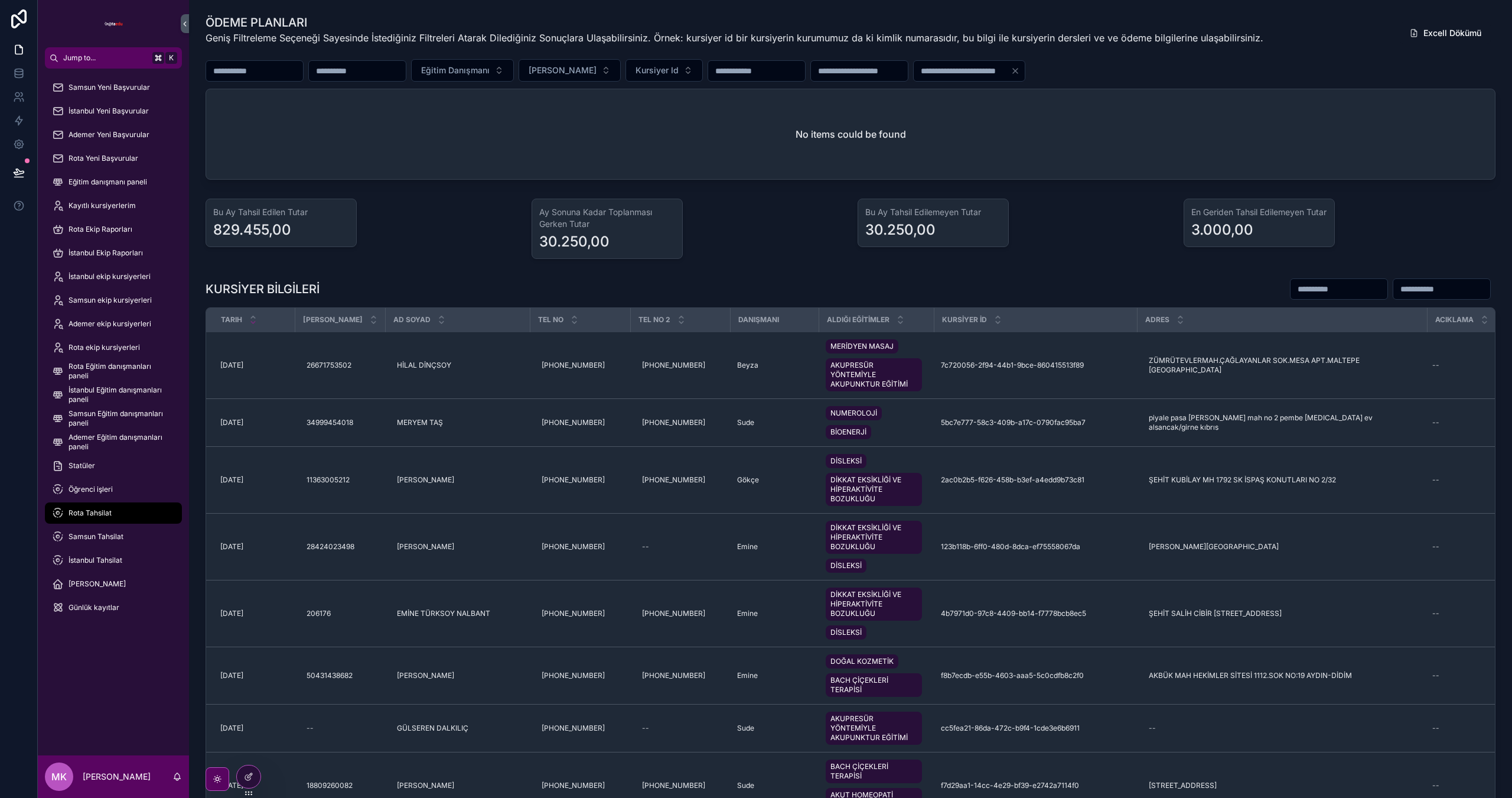
type input "*"
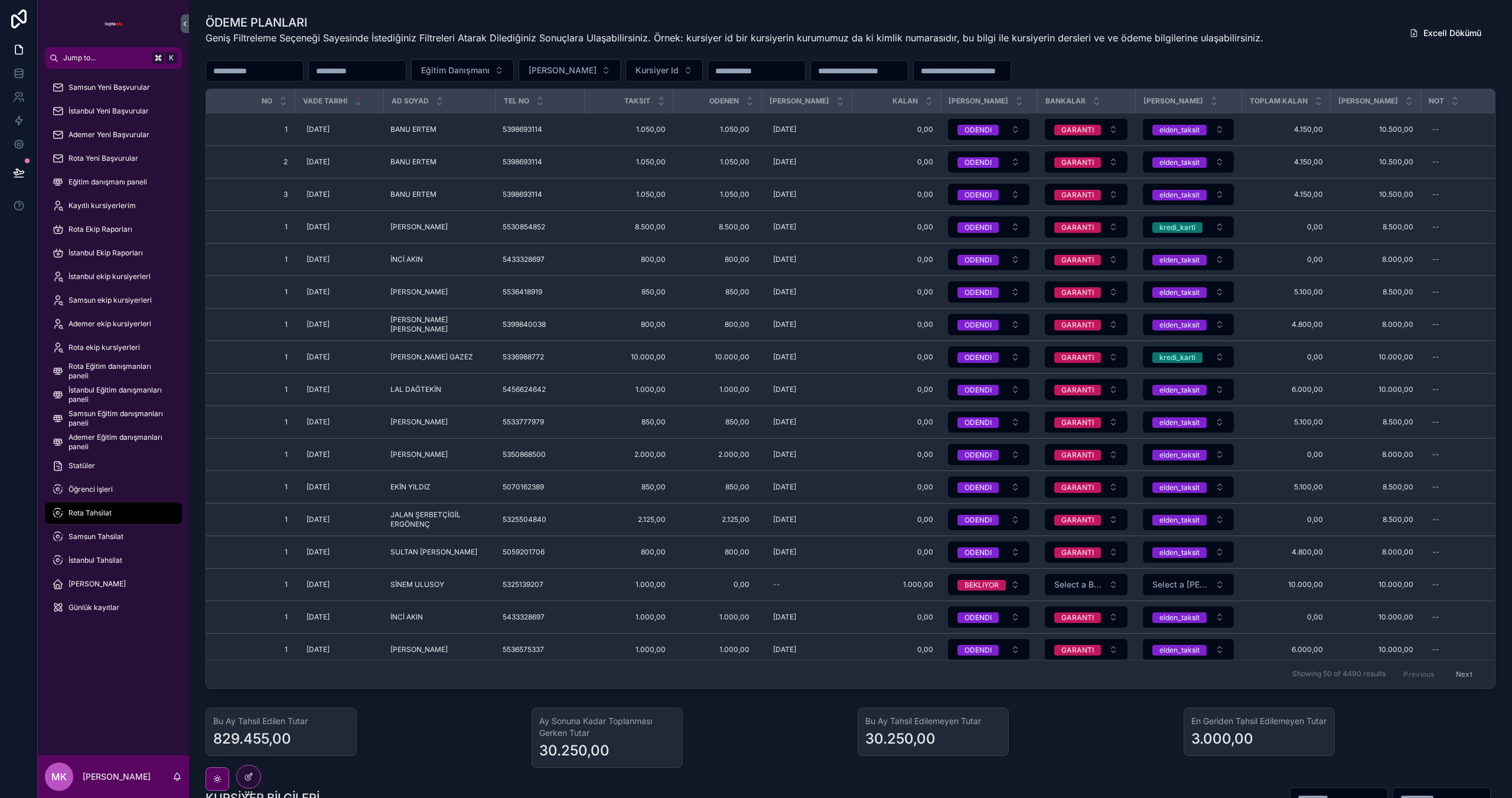
click at [1243, 71] on div "Eğitim Danışmanı Taksit Durumu Kursiyer Id" at bounding box center [851, 70] width 1290 height 22
click at [92, 530] on div "Samsun Tahsilat" at bounding box center [113, 537] width 123 height 19
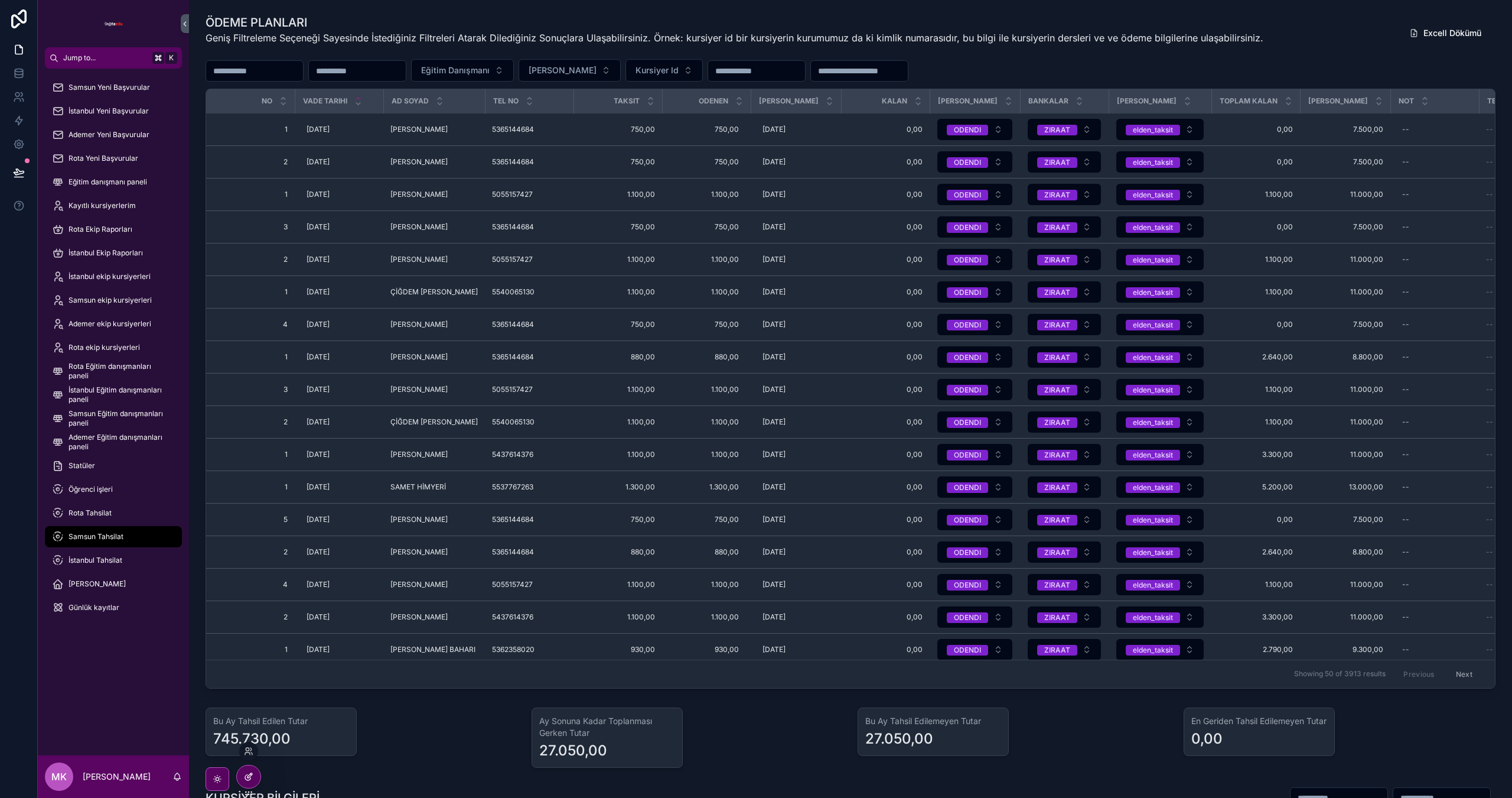
click at [250, 784] on div at bounding box center [248, 776] width 24 height 22
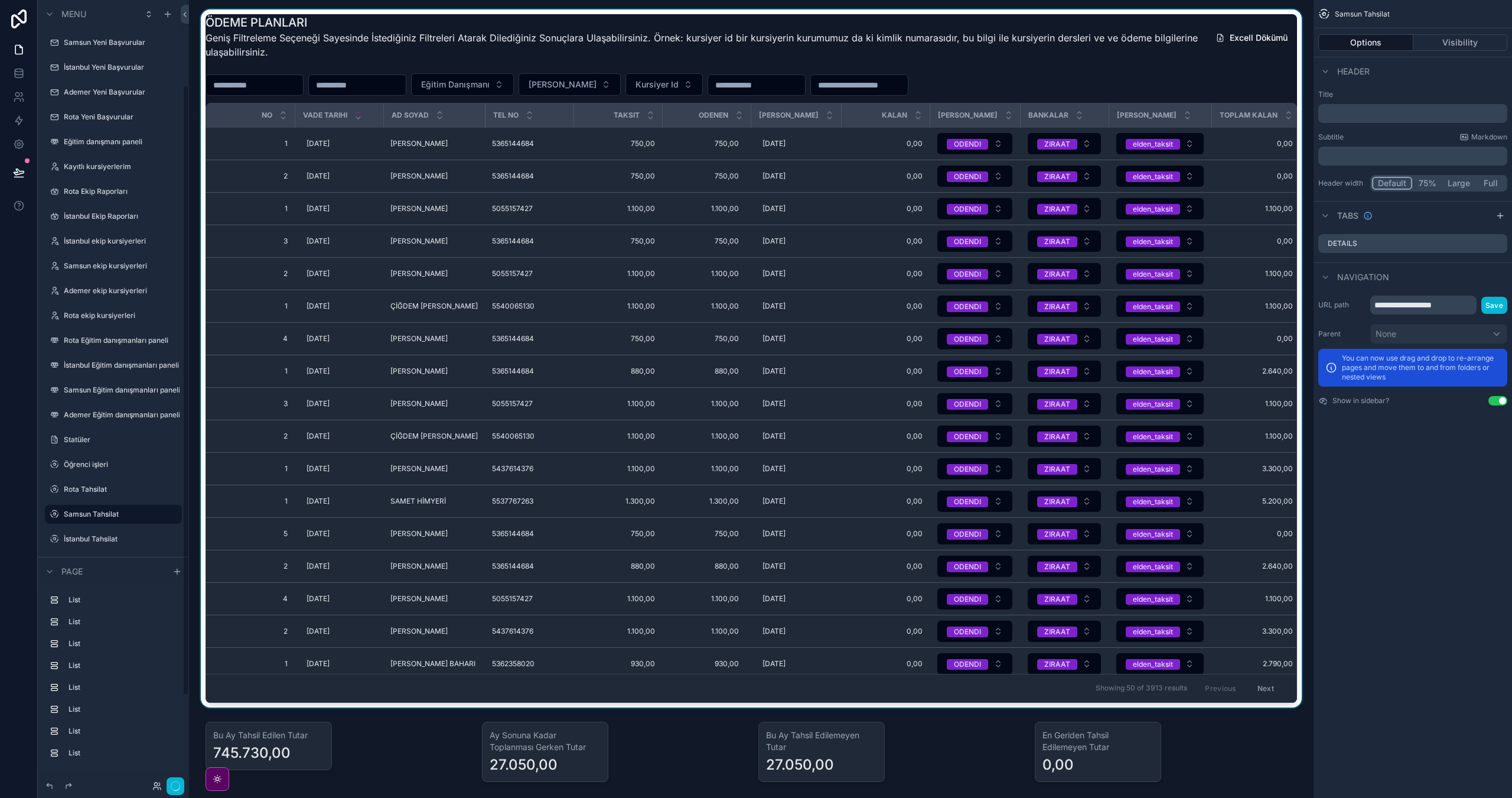
click at [1081, 114] on div "Bankalar" at bounding box center [1065, 115] width 87 height 22
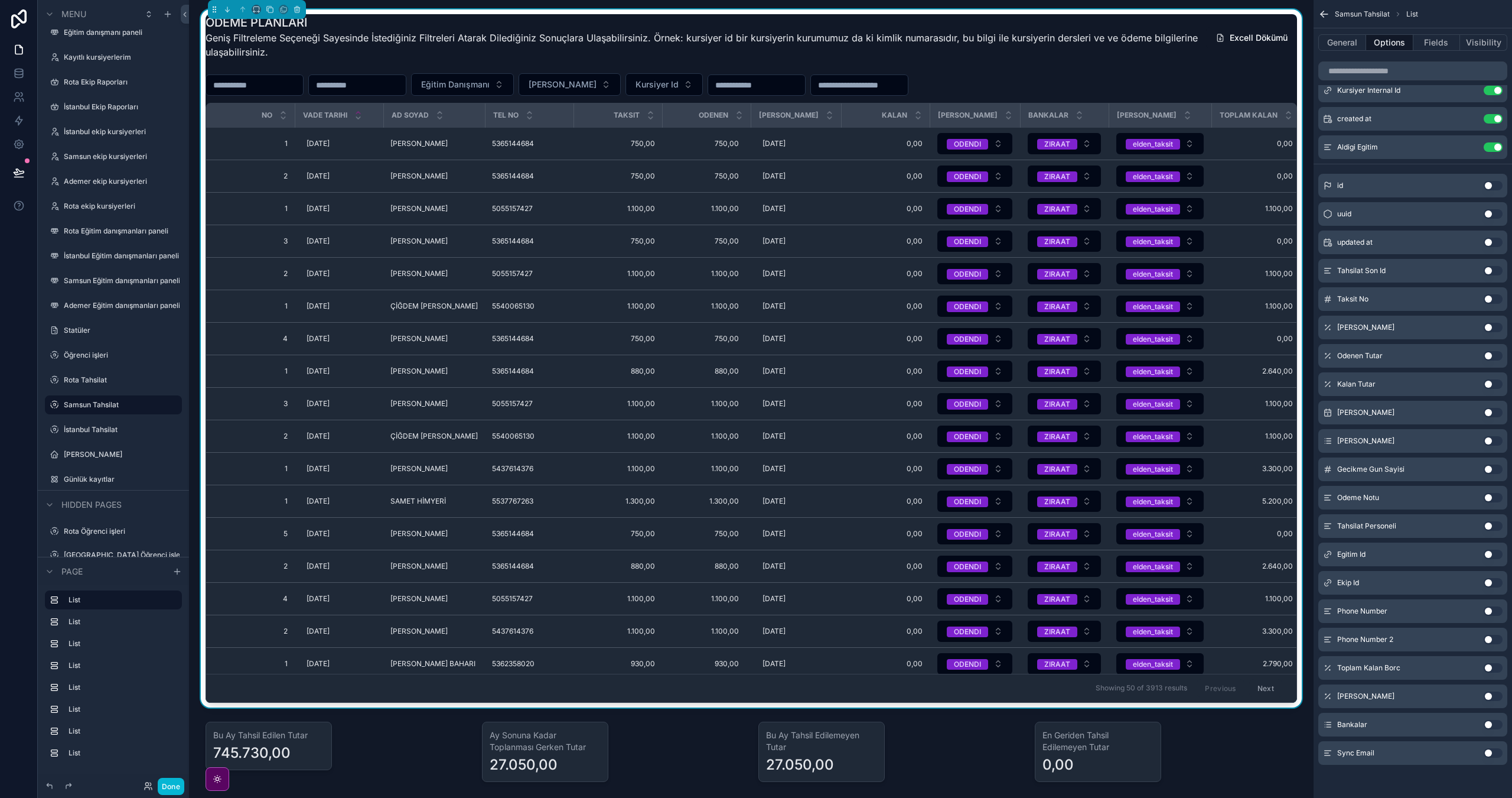
click at [1494, 469] on button "Use setting" at bounding box center [1494, 469] width 19 height 10
click at [118, 431] on label "İstanbul Tahsilat" at bounding box center [111, 430] width 95 height 10
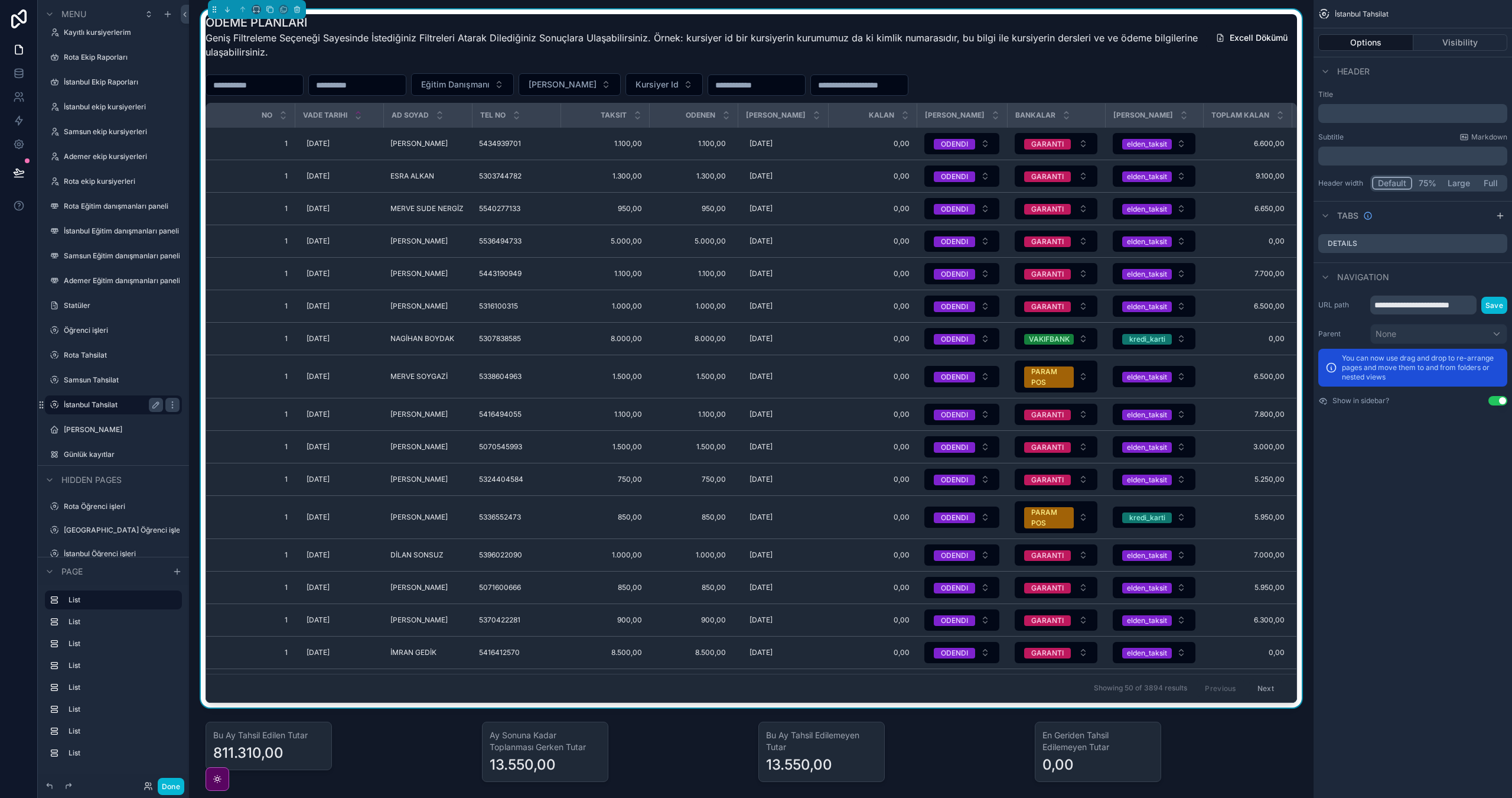
click at [1245, 78] on div "Eğitim Danışmanı Taksit Durumu Kursiyer Id" at bounding box center [751, 84] width 1091 height 22
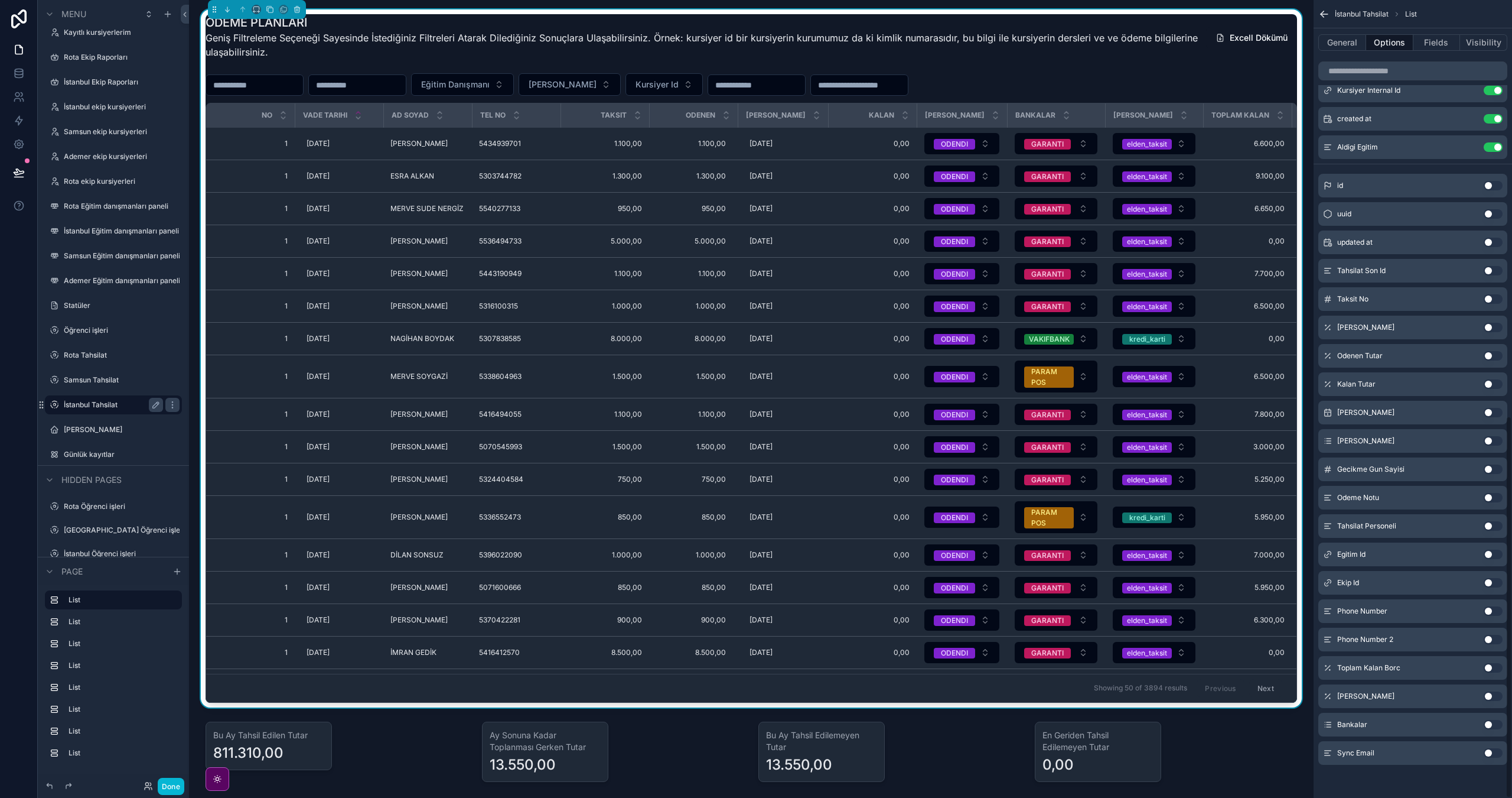
scroll to position [868, 0]
click at [1491, 466] on button "Use setting" at bounding box center [1494, 469] width 19 height 10
click at [172, 785] on button "Done" at bounding box center [171, 786] width 27 height 17
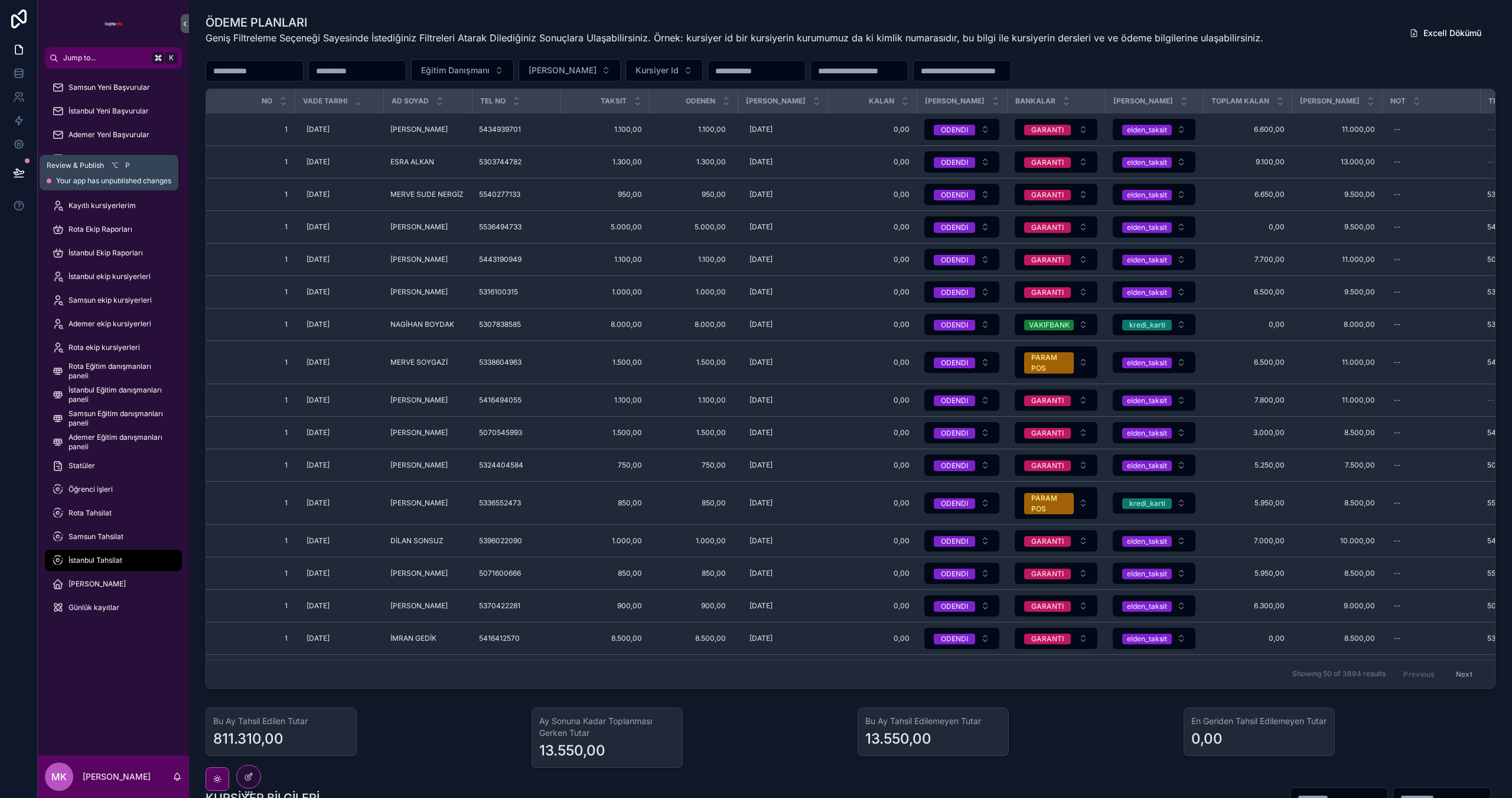
click at [8, 171] on button at bounding box center [19, 172] width 26 height 33
